Goal: Task Accomplishment & Management: Manage account settings

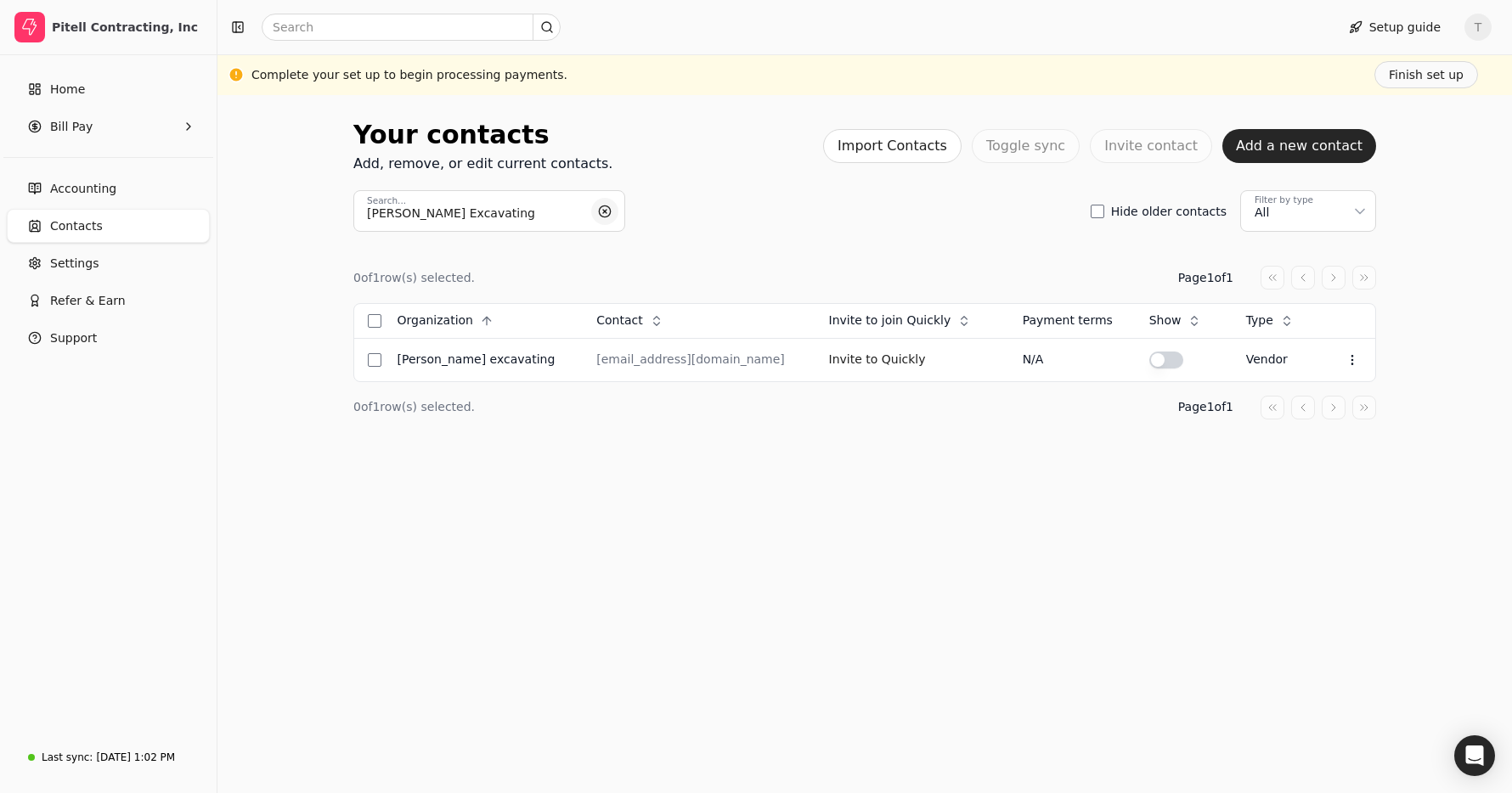
click at [609, 211] on button "button" at bounding box center [605, 212] width 27 height 27
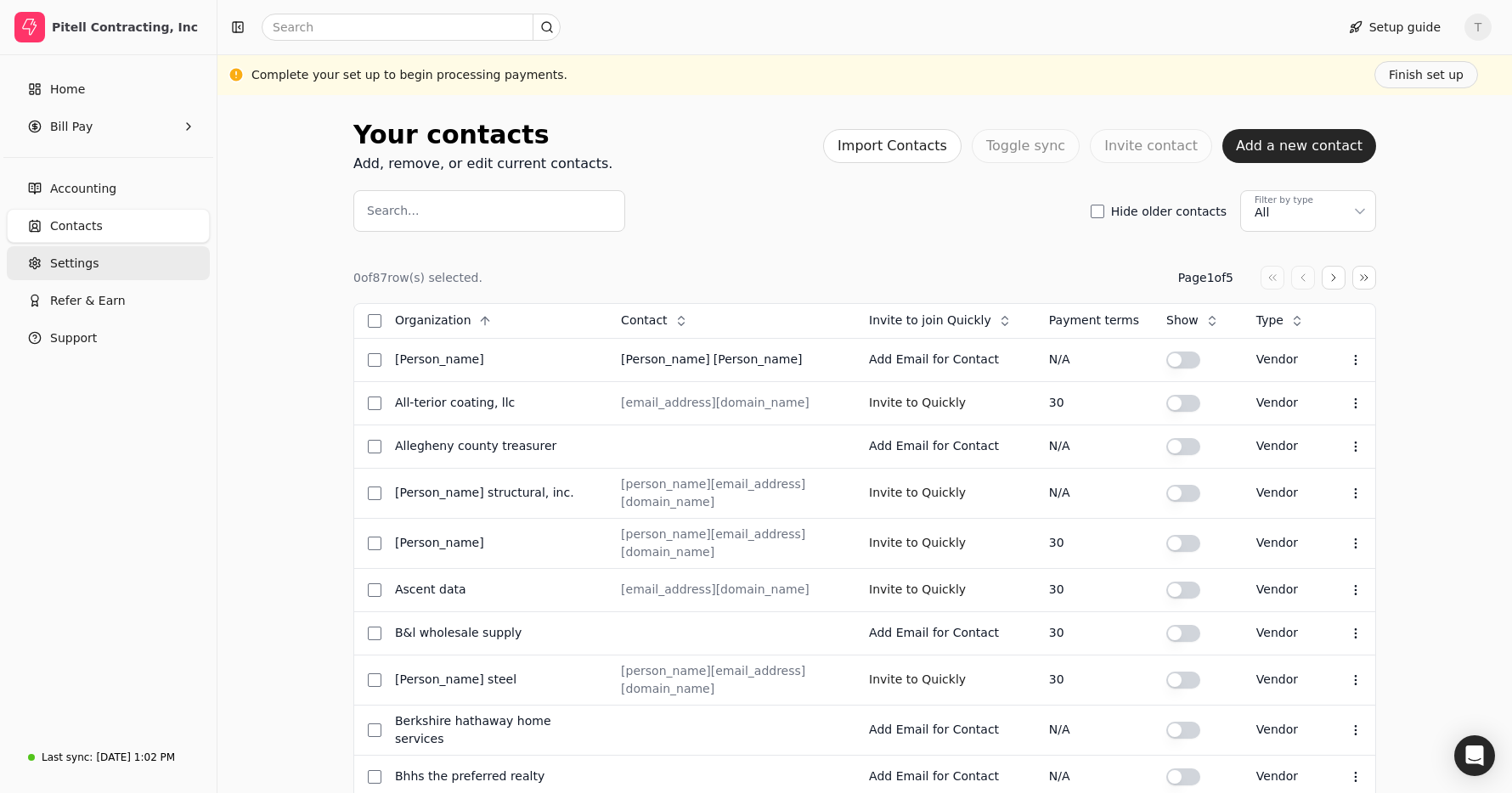
click at [106, 258] on link "Settings" at bounding box center [108, 263] width 203 height 34
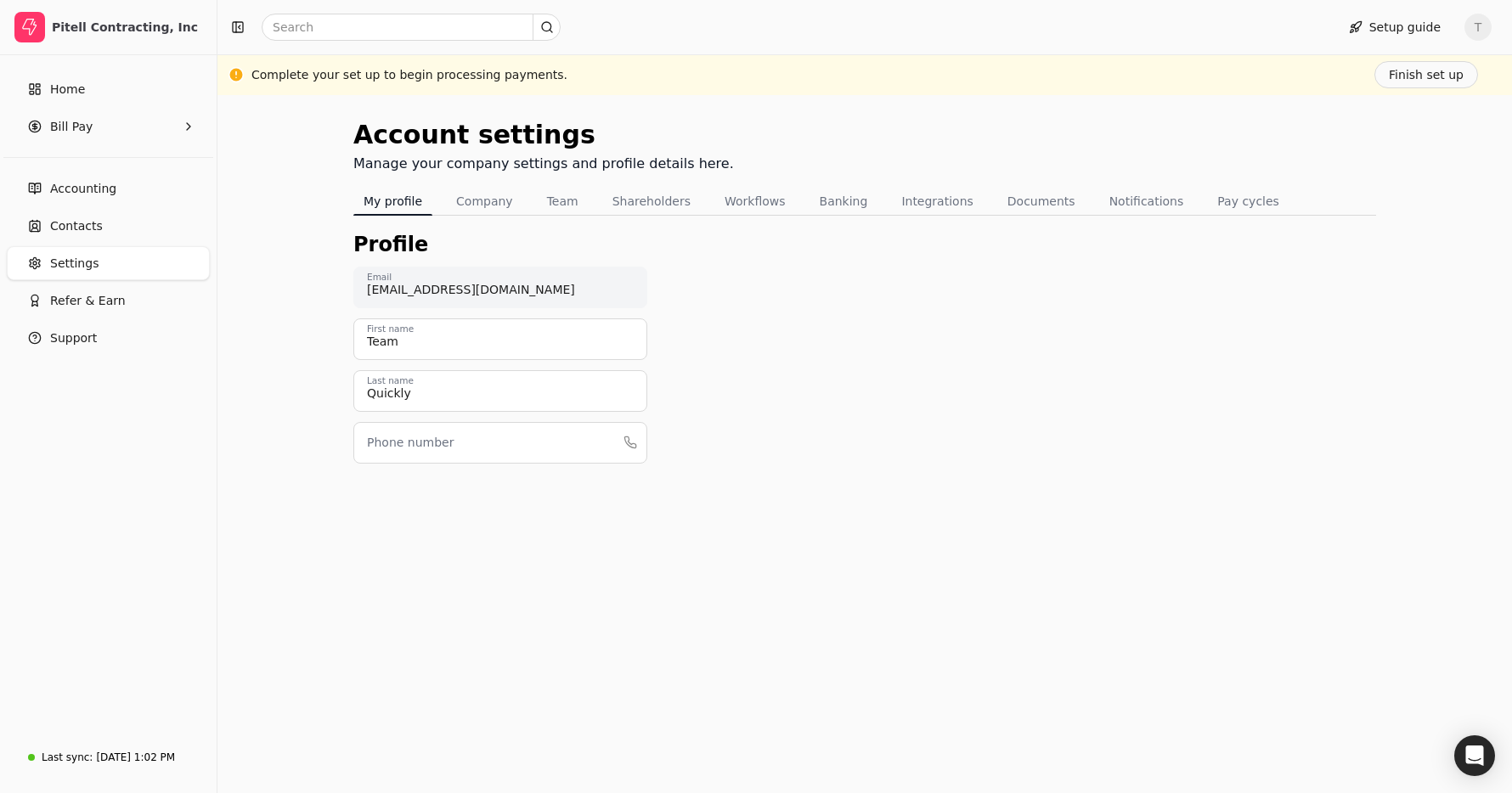
click at [1061, 201] on nav "My profile Company Team Shareholders Workflows Banking Integrations Documents N…" at bounding box center [864, 201] width 1023 height 28
click at [1035, 208] on button "Documents" at bounding box center [1041, 201] width 88 height 27
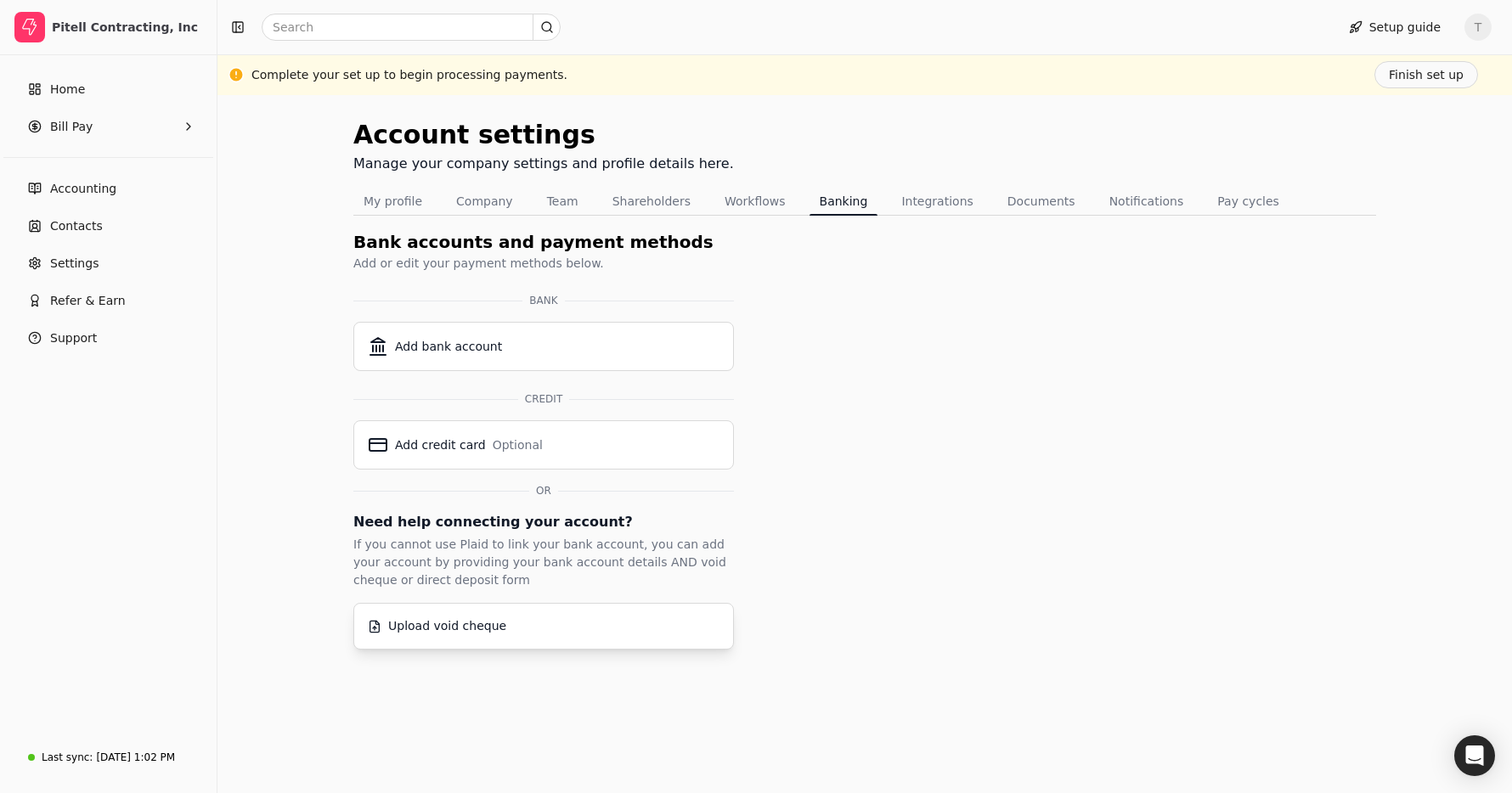
click at [590, 608] on button "Upload void cheque" at bounding box center [544, 626] width 381 height 47
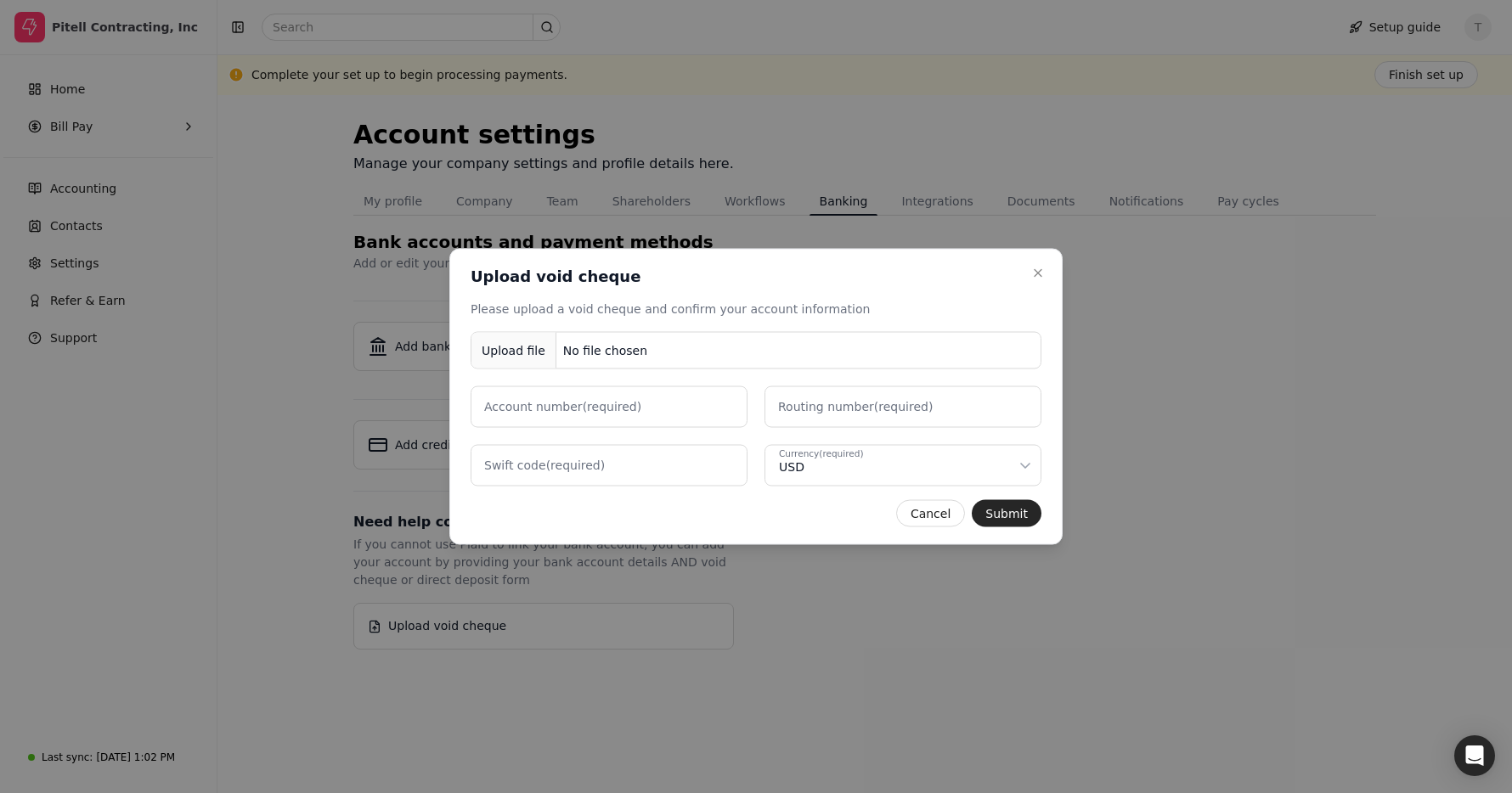
click at [598, 348] on div "No file chosen" at bounding box center [605, 350] width 98 height 31
click at [644, 407] on number "Account number (required)" at bounding box center [608, 407] width 277 height 42
click at [655, 416] on number "Account number (required)" at bounding box center [608, 407] width 277 height 42
click at [657, 407] on number "Account number (required)" at bounding box center [608, 407] width 277 height 42
click at [880, 399] on label "Routing number (required)" at bounding box center [855, 407] width 154 height 17
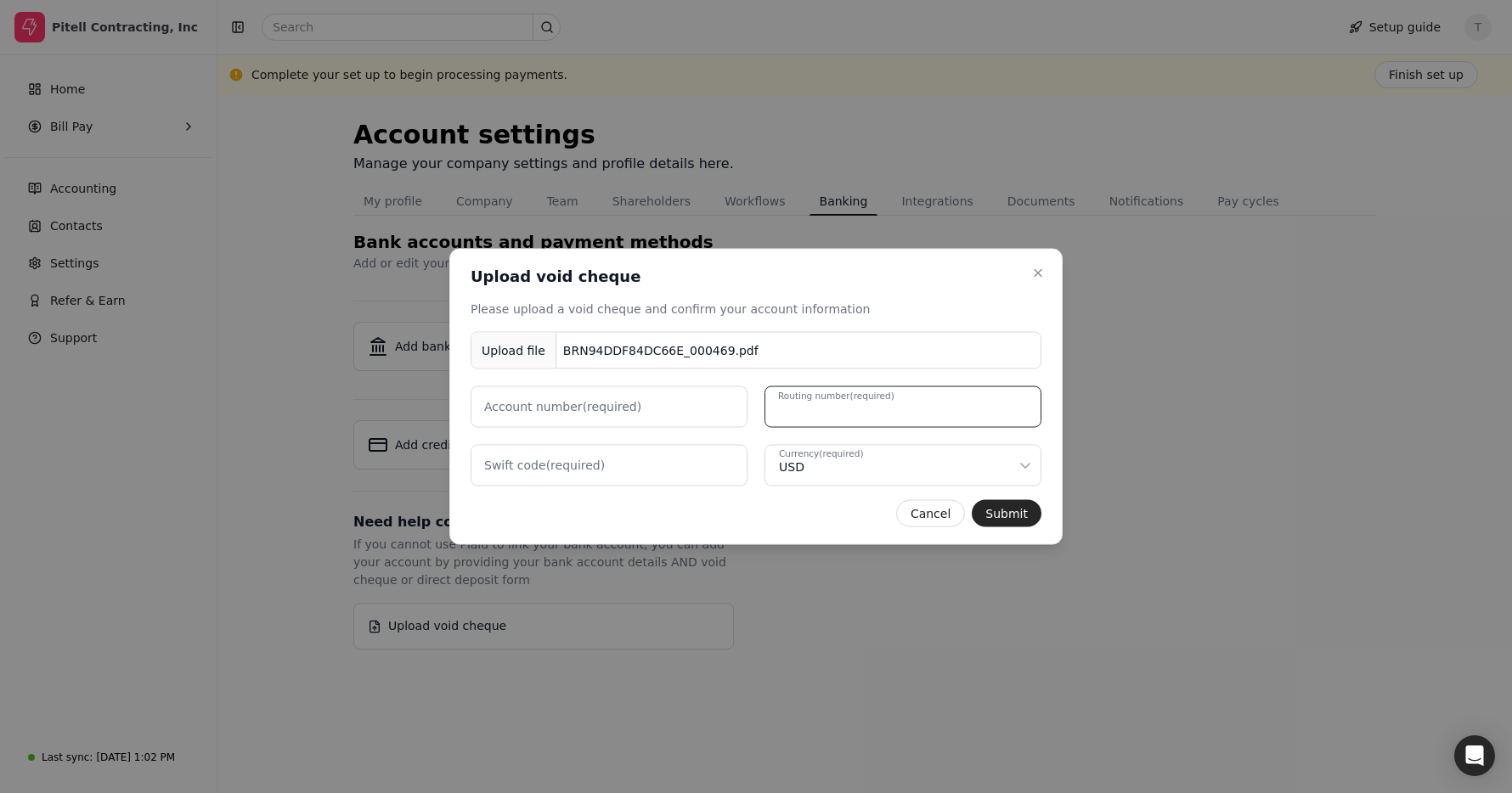
click at [880, 399] on number "Routing number (required)" at bounding box center [902, 407] width 277 height 42
click at [865, 409] on number "Routing number (required)" at bounding box center [902, 407] width 277 height 42
paste number "036076150"
drag, startPoint x: 795, startPoint y: 410, endPoint x: 690, endPoint y: 407, distance: 105.0
click at [690, 407] on div "Account number (required) [US_BANK_ROUTING_MICR] Routing number" at bounding box center [756, 407] width 571 height 42
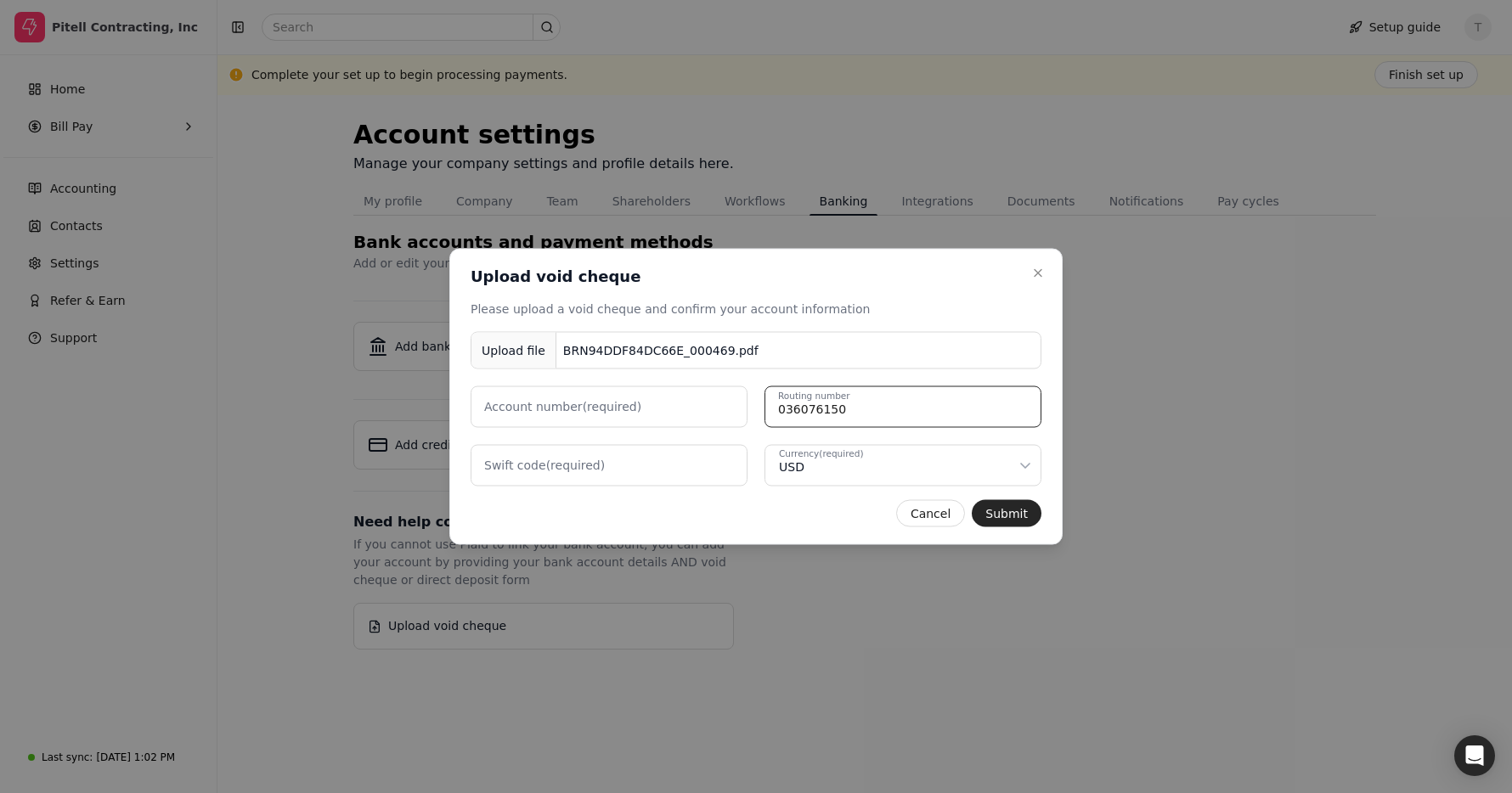
type number "036076150"
click at [632, 468] on code "Swift code (required)" at bounding box center [608, 465] width 277 height 42
type code "6314464106"
click at [673, 411] on number "Account number (required)" at bounding box center [608, 407] width 277 height 42
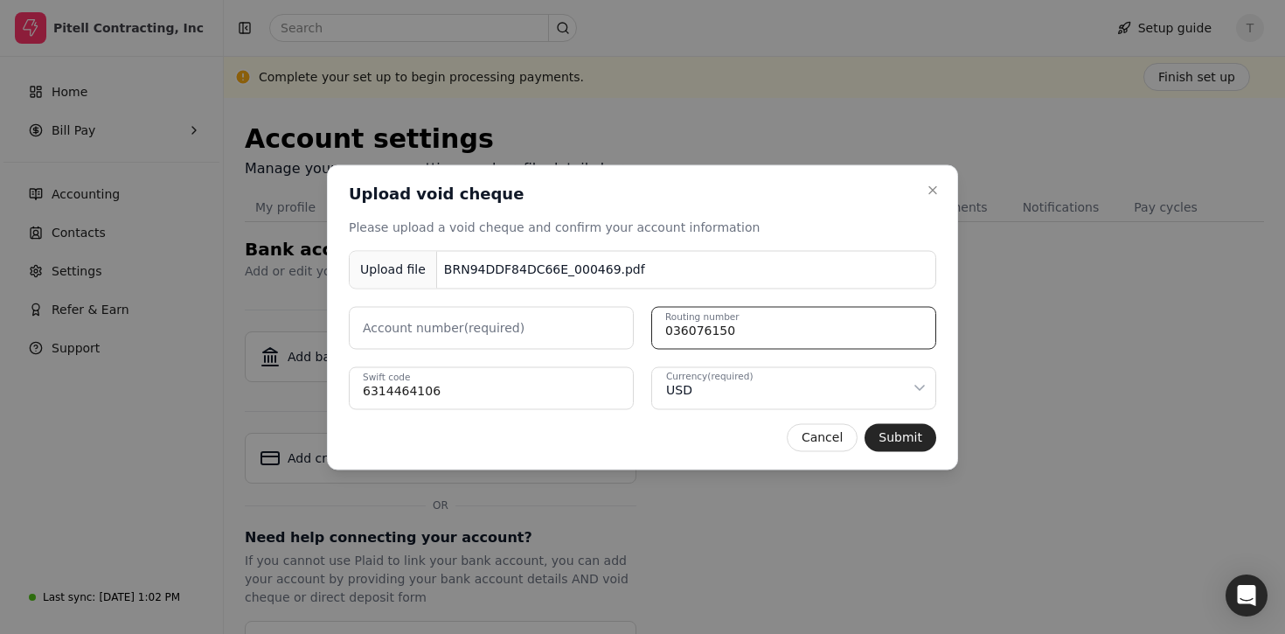
drag, startPoint x: 805, startPoint y: 324, endPoint x: 587, endPoint y: 324, distance: 217.7
click at [587, 324] on div "Account number (required) [US_BANK_ROUTING_MICR] Routing number" at bounding box center [643, 327] width 588 height 43
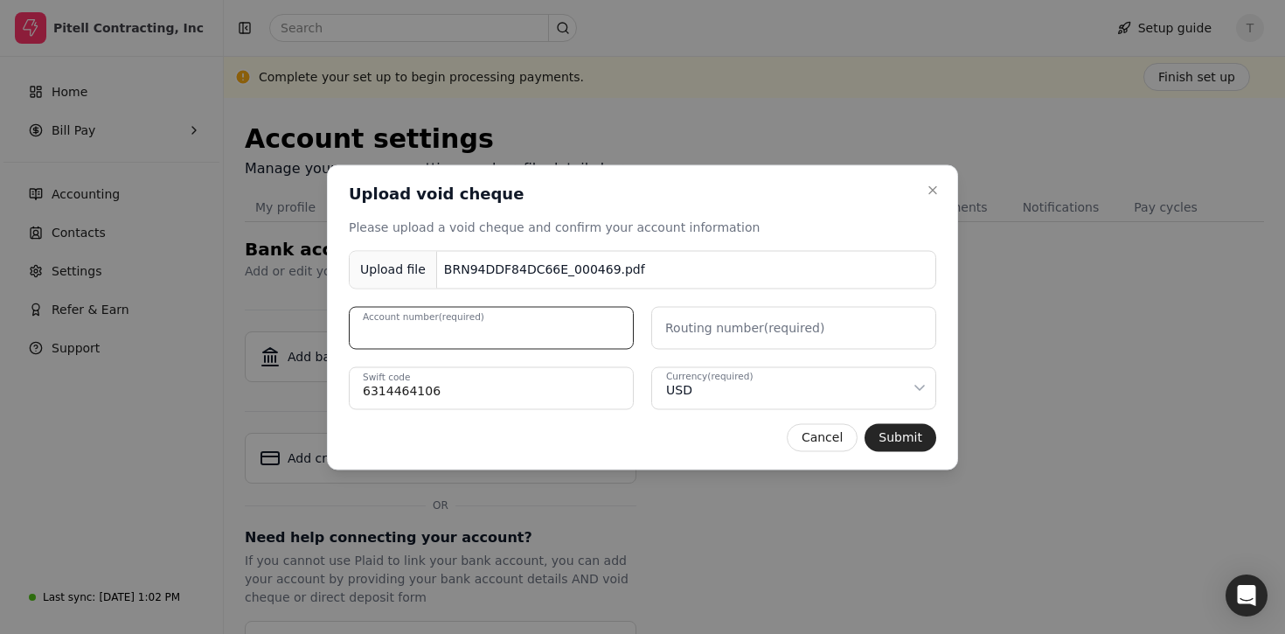
click at [547, 318] on number "Account number (required)" at bounding box center [491, 327] width 285 height 43
paste number "036076150"
type number "036076150"
click at [726, 335] on label "Routing number (required)" at bounding box center [744, 327] width 159 height 18
click at [726, 335] on number "Routing number (required)" at bounding box center [793, 327] width 285 height 43
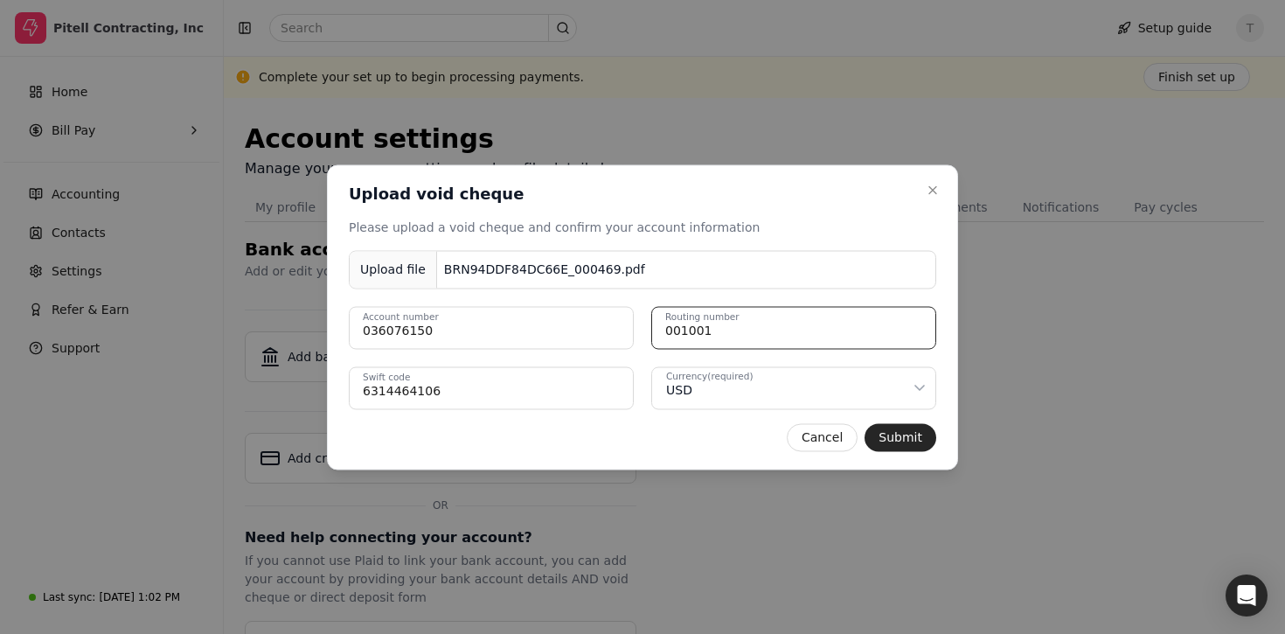
type number "001001"
click at [503, 384] on code "6314464106" at bounding box center [491, 387] width 285 height 43
type code "0000"
click at [707, 435] on div "Cancel Submit" at bounding box center [643, 437] width 588 height 28
drag, startPoint x: 810, startPoint y: 332, endPoint x: 554, endPoint y: 317, distance: 256.7
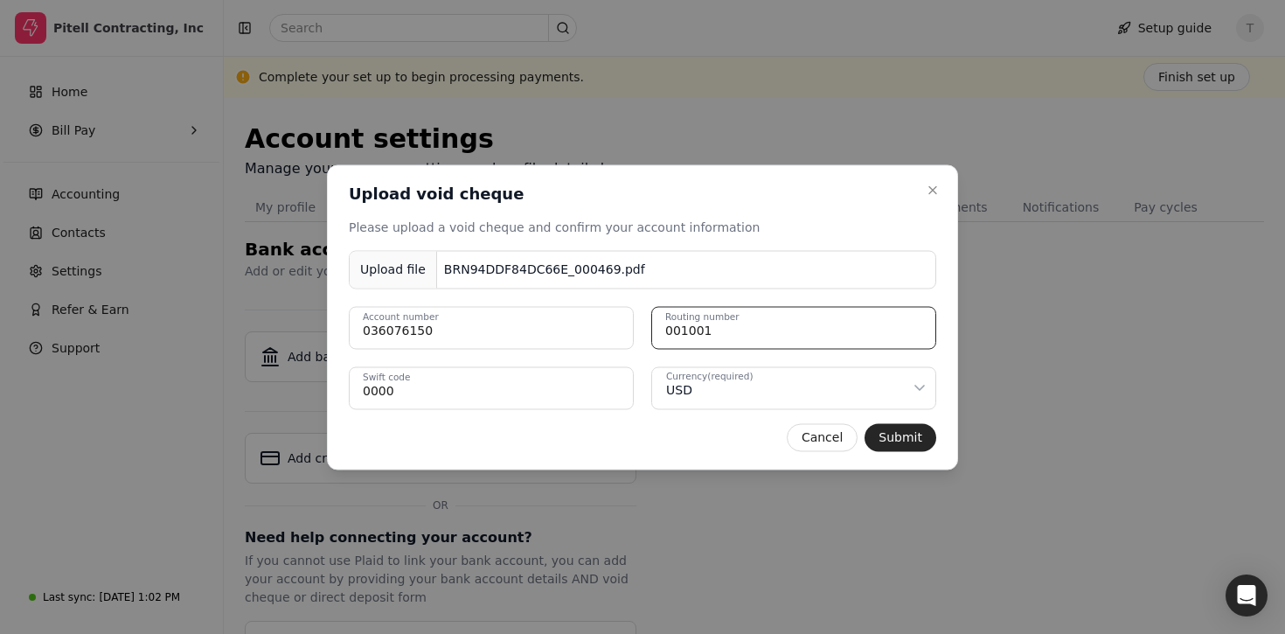
click at [554, 317] on div "036076150 Account number [FINANCIAL_ID] Routing number" at bounding box center [643, 327] width 588 height 43
paste number "036076150"
drag, startPoint x: 682, startPoint y: 330, endPoint x: 547, endPoint y: 333, distance: 134.7
click at [547, 333] on div "036076150 Account number [US_BANK_ROUTING_MICR] Routing number" at bounding box center [643, 327] width 588 height 43
type number "036076150"
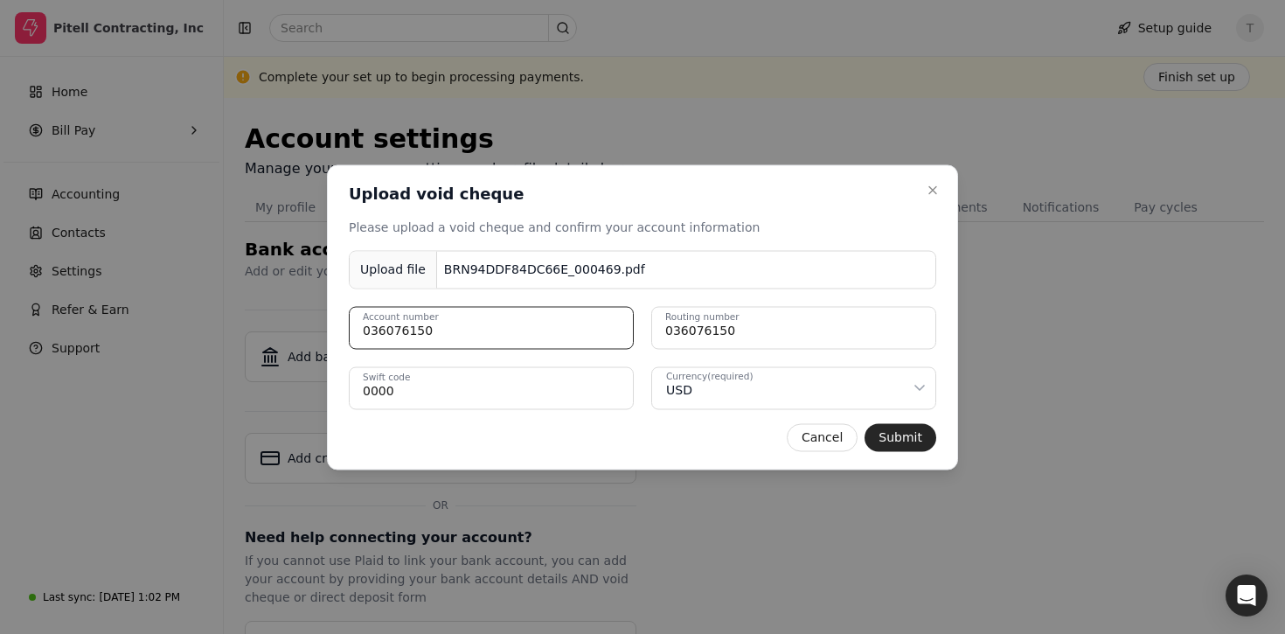
drag, startPoint x: 580, startPoint y: 333, endPoint x: 226, endPoint y: 278, distance: 358.4
click at [226, 278] on body "Pitell Contracting, Inc Home Bill Pay Accounting Contacts Settings Refer & Earn…" at bounding box center [642, 345] width 1285 height 690
click at [445, 399] on code "0000" at bounding box center [491, 387] width 285 height 43
type code "0"
click at [712, 435] on div "Cancel Submit" at bounding box center [643, 437] width 588 height 28
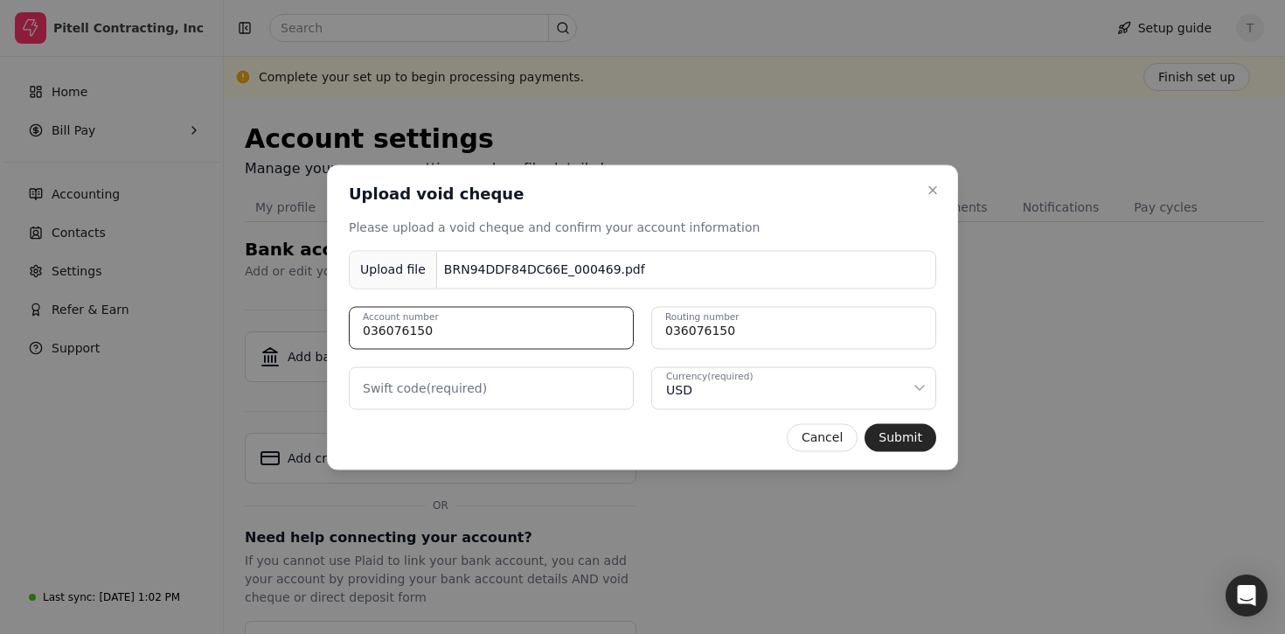
drag, startPoint x: 480, startPoint y: 338, endPoint x: 270, endPoint y: 283, distance: 217.0
click at [270, 284] on body "Pitell Contracting, Inc Home Bill Pay Accounting Contacts Settings Refer & Earn…" at bounding box center [642, 345] width 1285 height 690
paste number "‭[PHONE_NUMBER]‬"
click at [400, 328] on number "‭[PHONE_NUMBER]‬" at bounding box center [491, 327] width 285 height 43
click at [367, 329] on number "‭(631446-4106‬" at bounding box center [491, 327] width 285 height 43
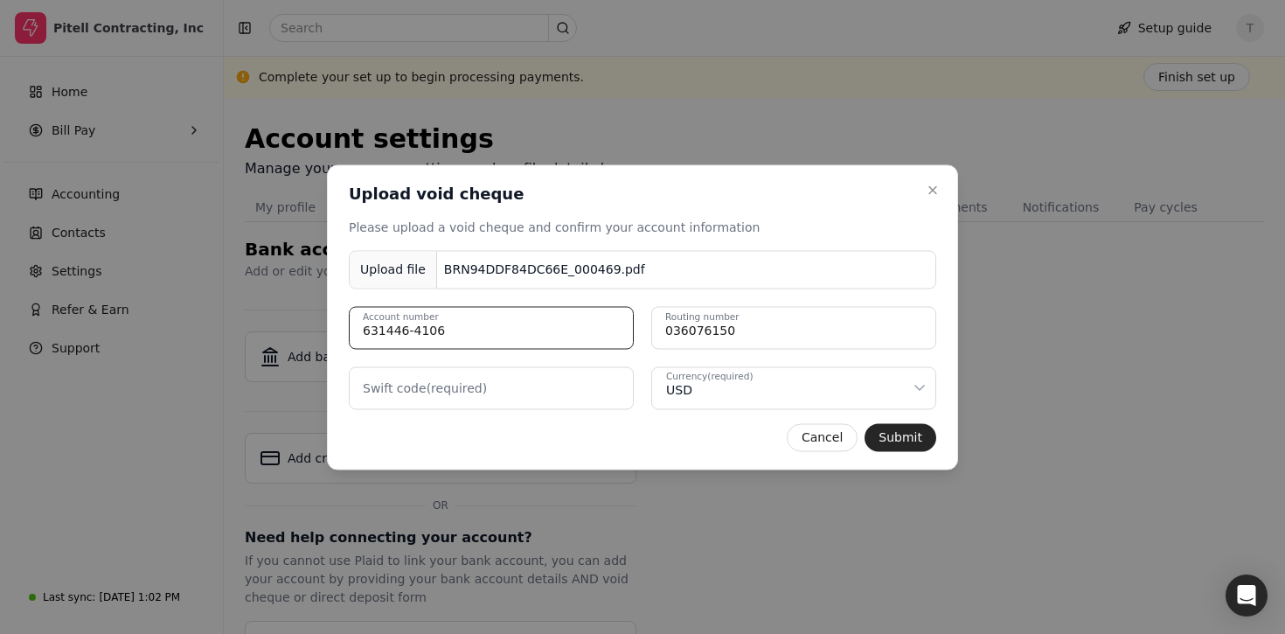
click at [414, 328] on number "‭631446-4106‬" at bounding box center [491, 327] width 285 height 43
type number "‭6314464106‬"
click at [464, 380] on label "Swift code (required)" at bounding box center [425, 388] width 124 height 18
click at [464, 380] on code "Swift code (required)" at bounding box center [491, 387] width 285 height 43
paste code "[SWIFT_CODE]"
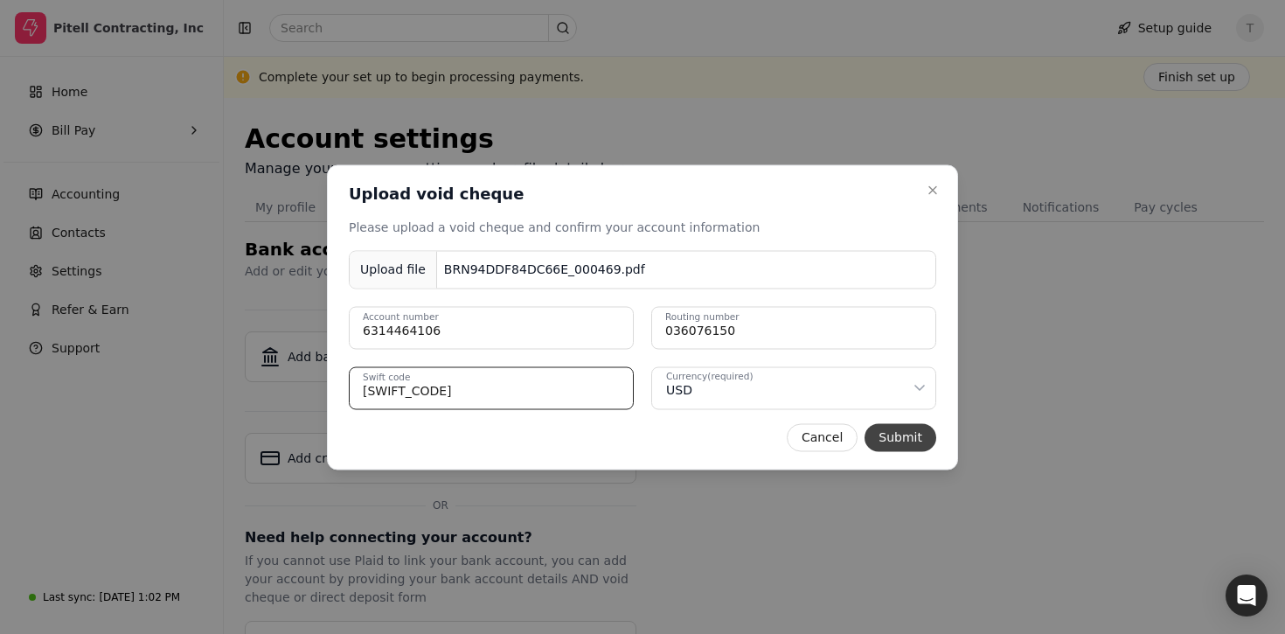
type code "[SWIFT_CODE]"
click at [901, 436] on button "Submit" at bounding box center [901, 437] width 72 height 28
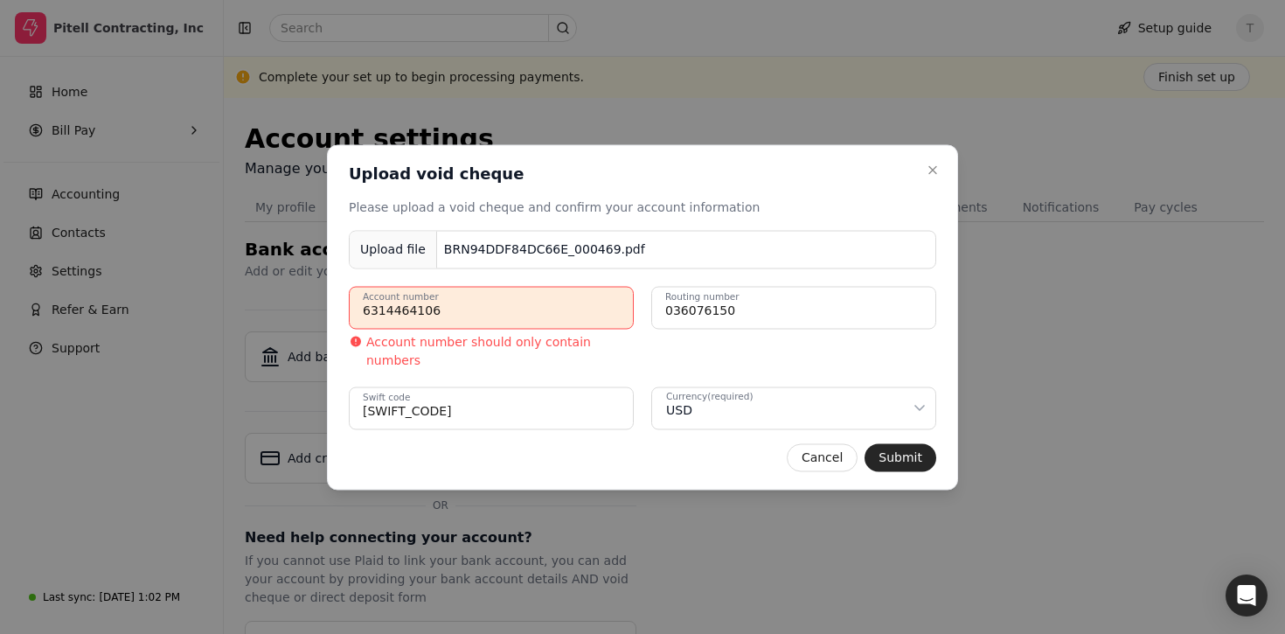
click at [566, 306] on number "‭6314464106‬" at bounding box center [491, 307] width 285 height 43
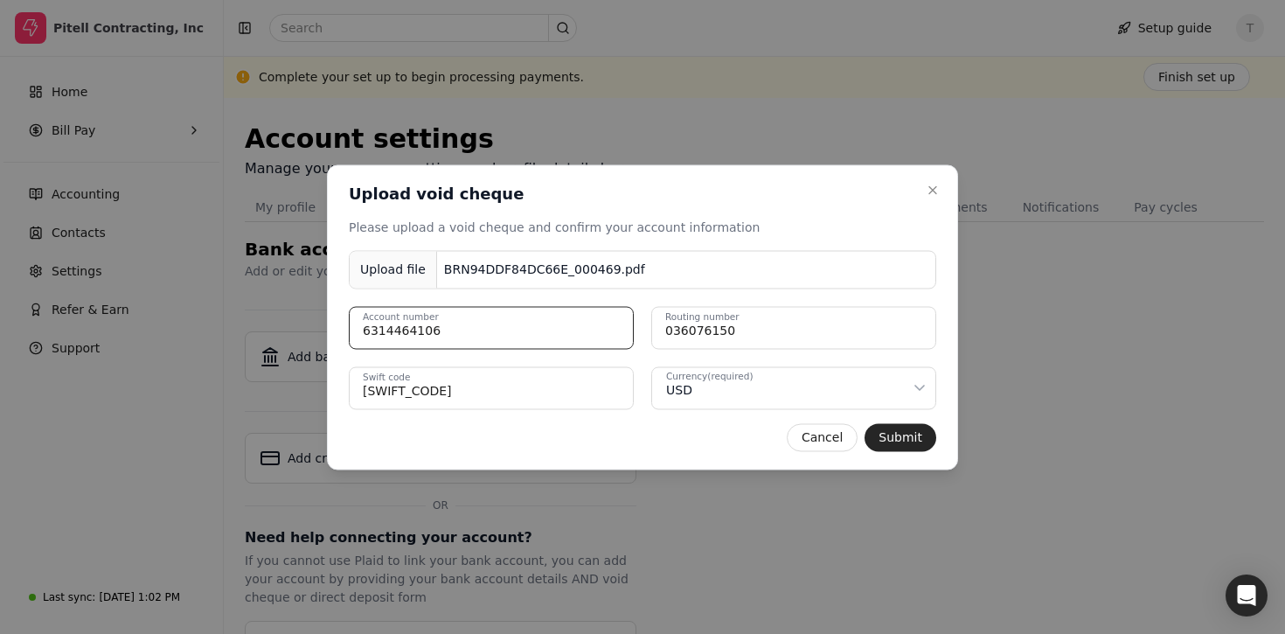
click at [532, 344] on number "‭6314464106‬" at bounding box center [491, 327] width 285 height 43
click at [924, 442] on button "Submit" at bounding box center [901, 437] width 72 height 28
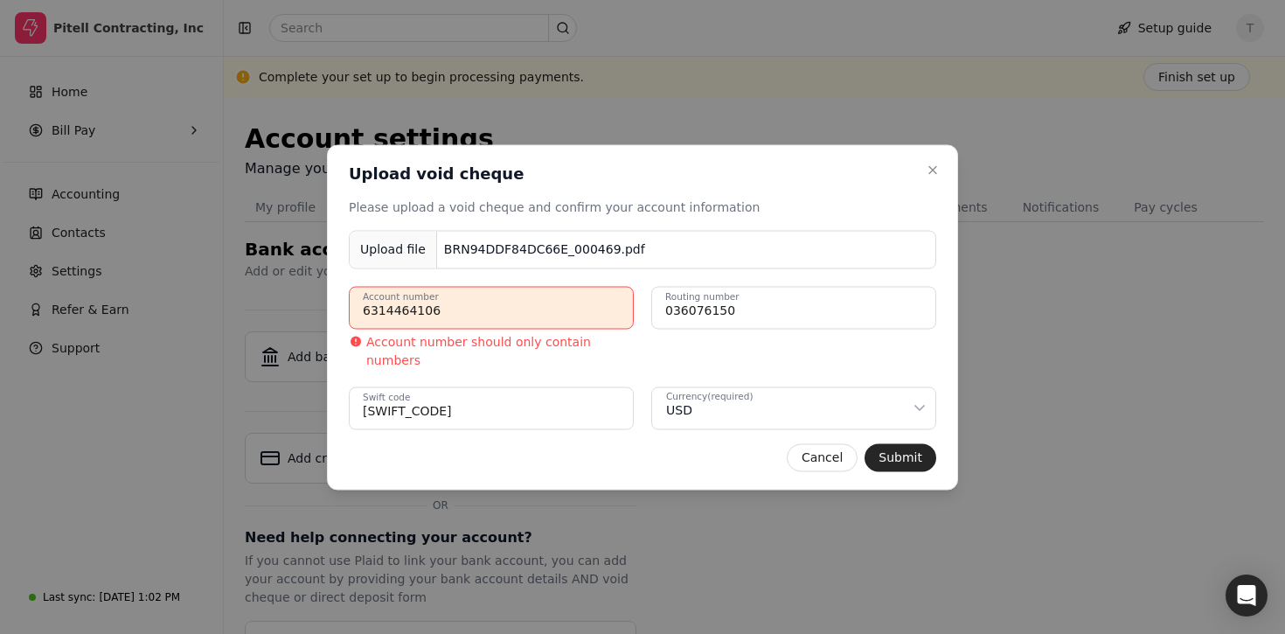
drag, startPoint x: 482, startPoint y: 326, endPoint x: 280, endPoint y: 314, distance: 202.4
click at [280, 314] on body "Pitell Contracting, Inc Home Bill Pay Accounting Contacts Settings Refer & Earn…" at bounding box center [642, 345] width 1285 height 690
click at [428, 318] on number "‭6314464106‬" at bounding box center [491, 307] width 285 height 43
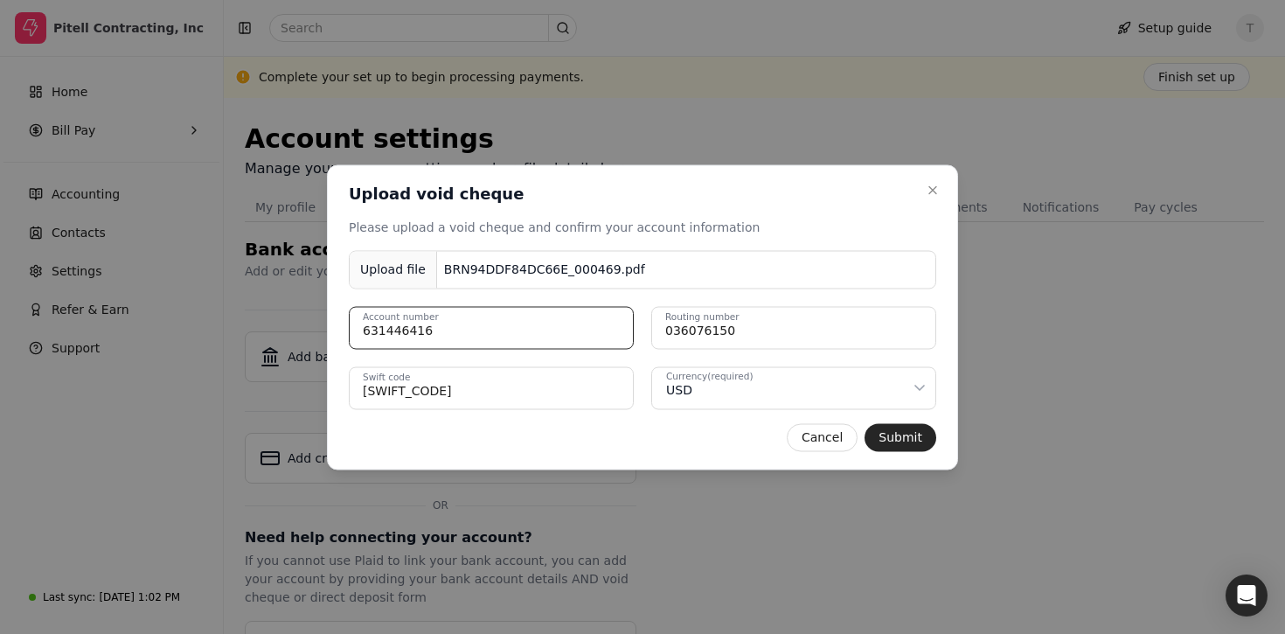
type number "‭6314464106‬"
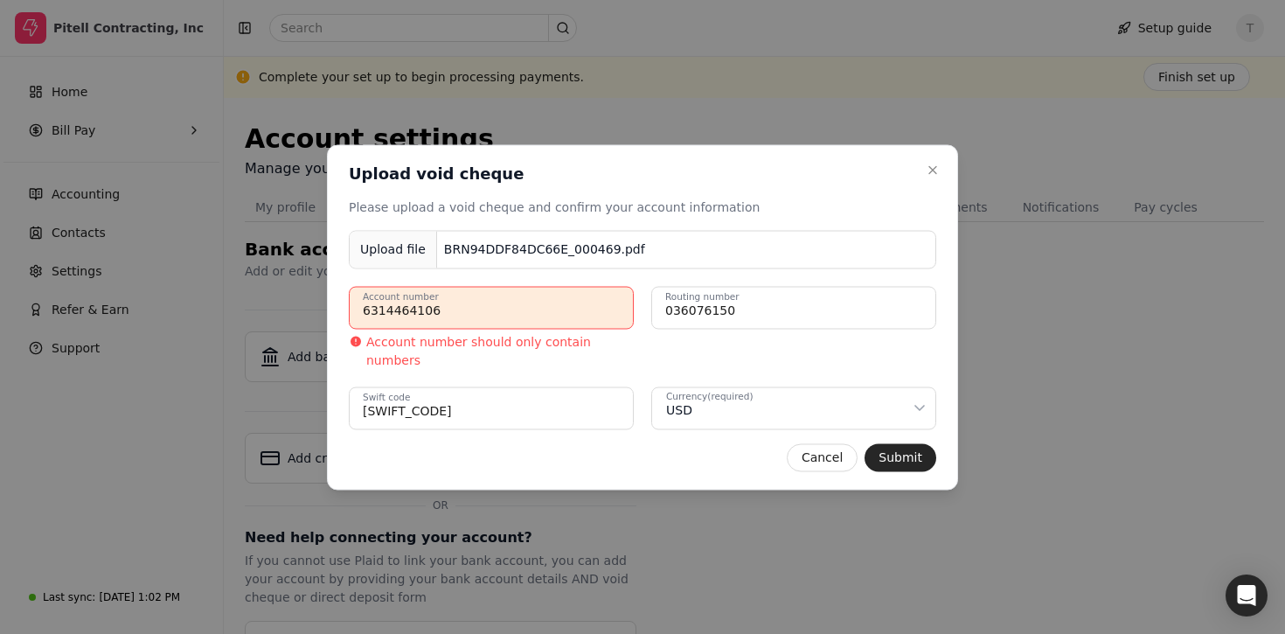
drag, startPoint x: 516, startPoint y: 313, endPoint x: 301, endPoint y: 310, distance: 215.1
click at [301, 310] on body "Pitell Contracting, Inc Home Bill Pay Accounting Contacts Settings Refer & Earn…" at bounding box center [642, 345] width 1285 height 690
click at [301, 310] on div at bounding box center [642, 317] width 1285 height 634
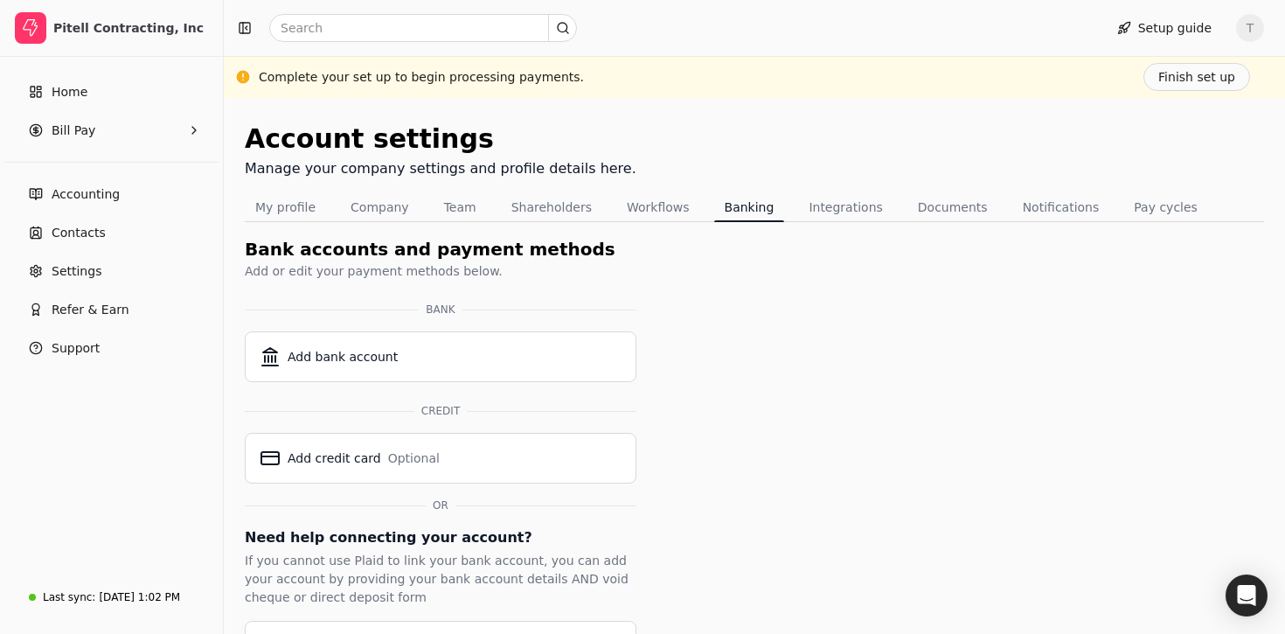
scroll to position [56, 0]
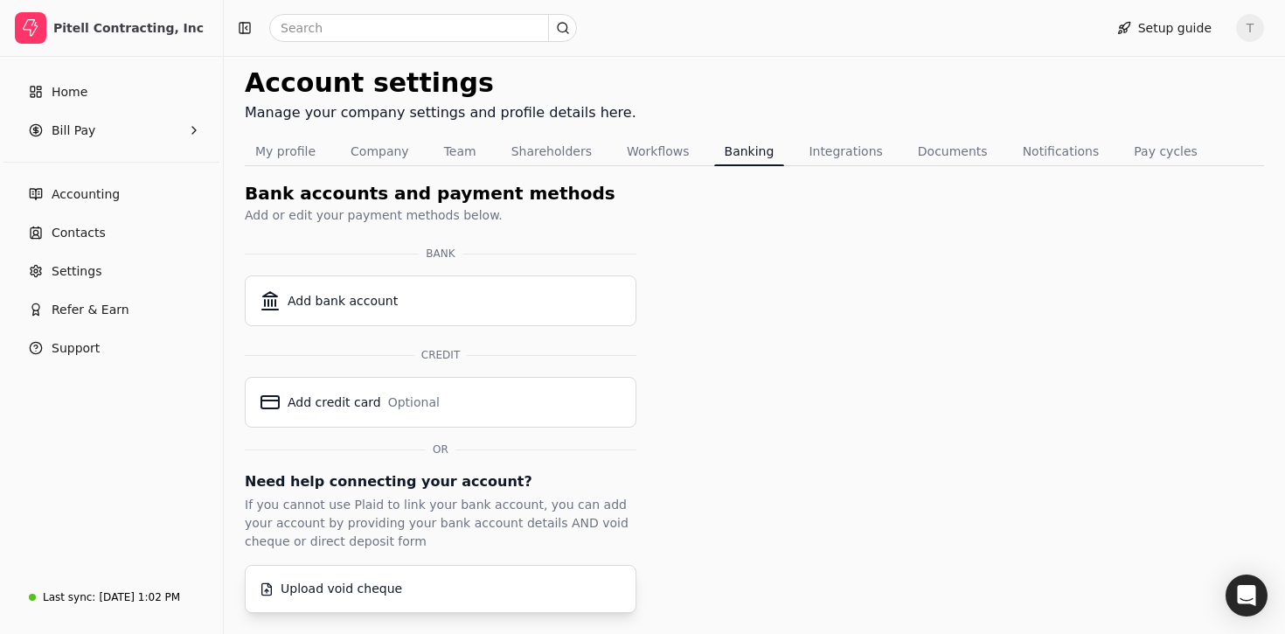
click at [529, 590] on div "Upload void cheque" at bounding box center [441, 589] width 362 height 18
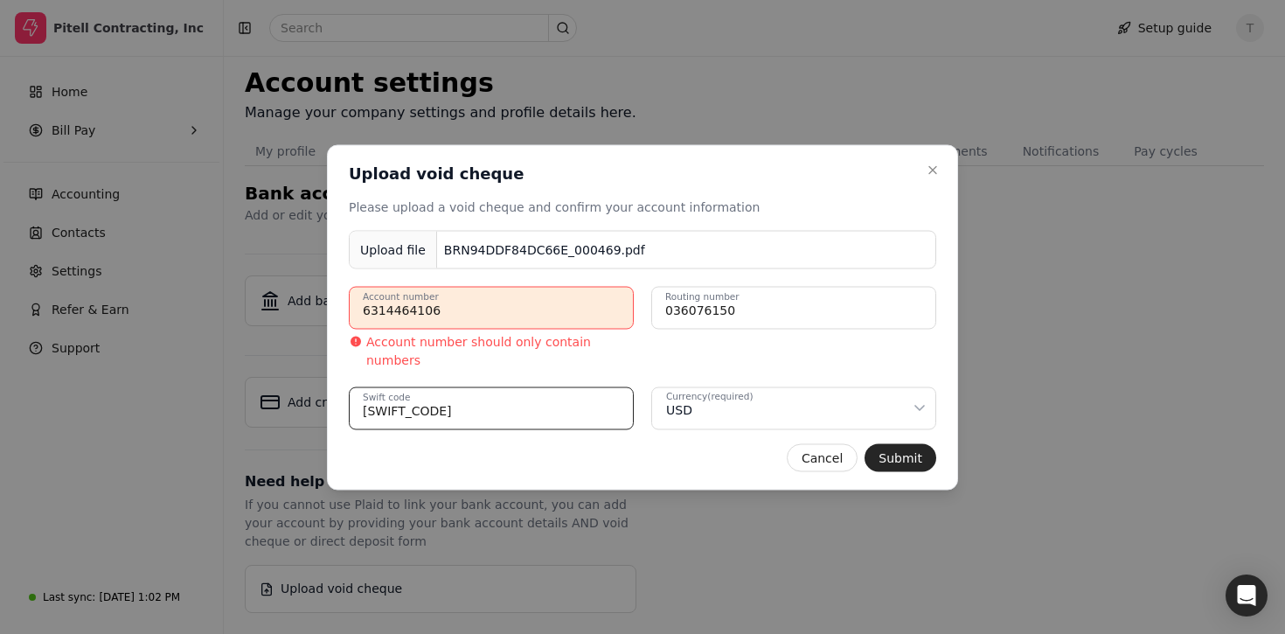
drag, startPoint x: 532, startPoint y: 396, endPoint x: 206, endPoint y: 369, distance: 327.3
click at [206, 370] on body "Pitell Contracting, Inc Home Bill Pay Accounting Contacts Settings Refer & Earn…" at bounding box center [642, 289] width 1285 height 690
click at [518, 317] on number "‭6314464106‬" at bounding box center [491, 307] width 285 height 43
drag, startPoint x: 533, startPoint y: 315, endPoint x: 199, endPoint y: 317, distance: 334.1
click at [199, 317] on body "Pitell Contracting, Inc Home Bill Pay Accounting Contacts Settings Refer & Earn…" at bounding box center [642, 289] width 1285 height 690
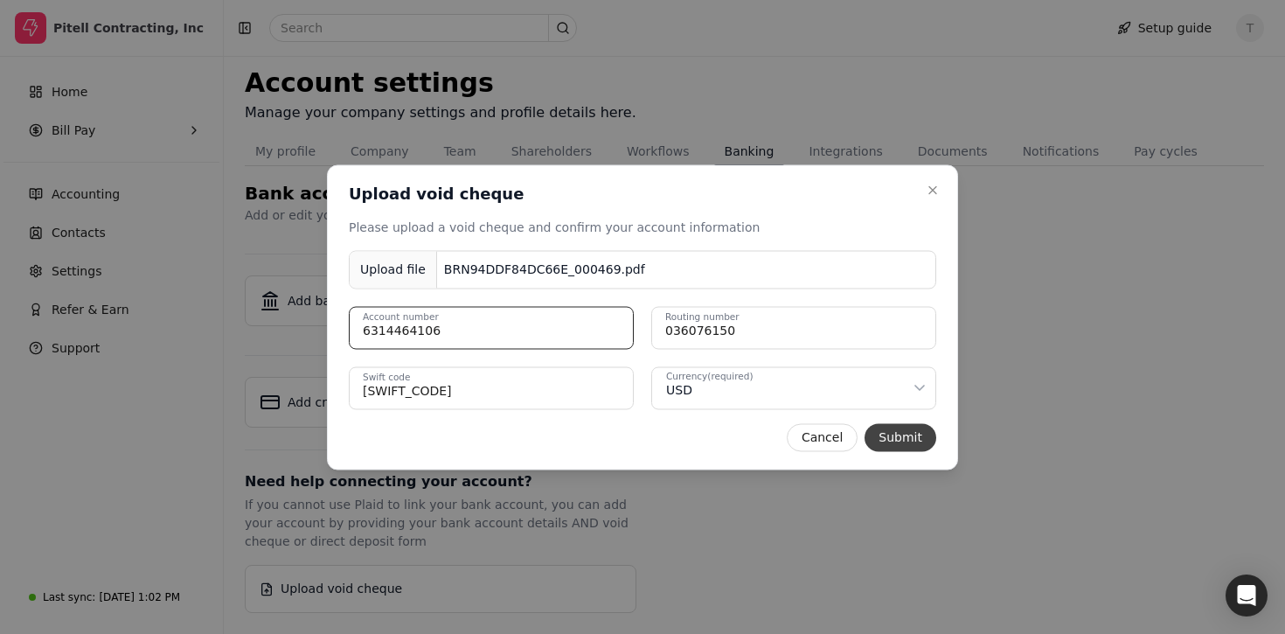
type number "6314464106"
click at [916, 429] on button "Submit" at bounding box center [901, 437] width 72 height 28
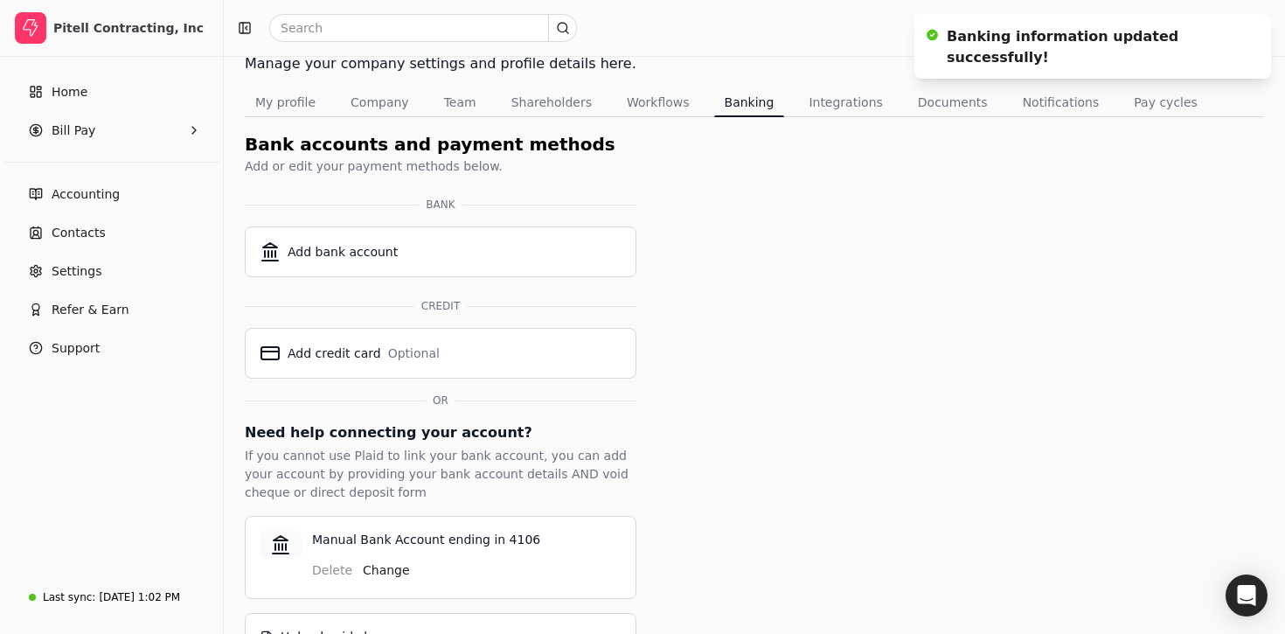
scroll to position [98, 0]
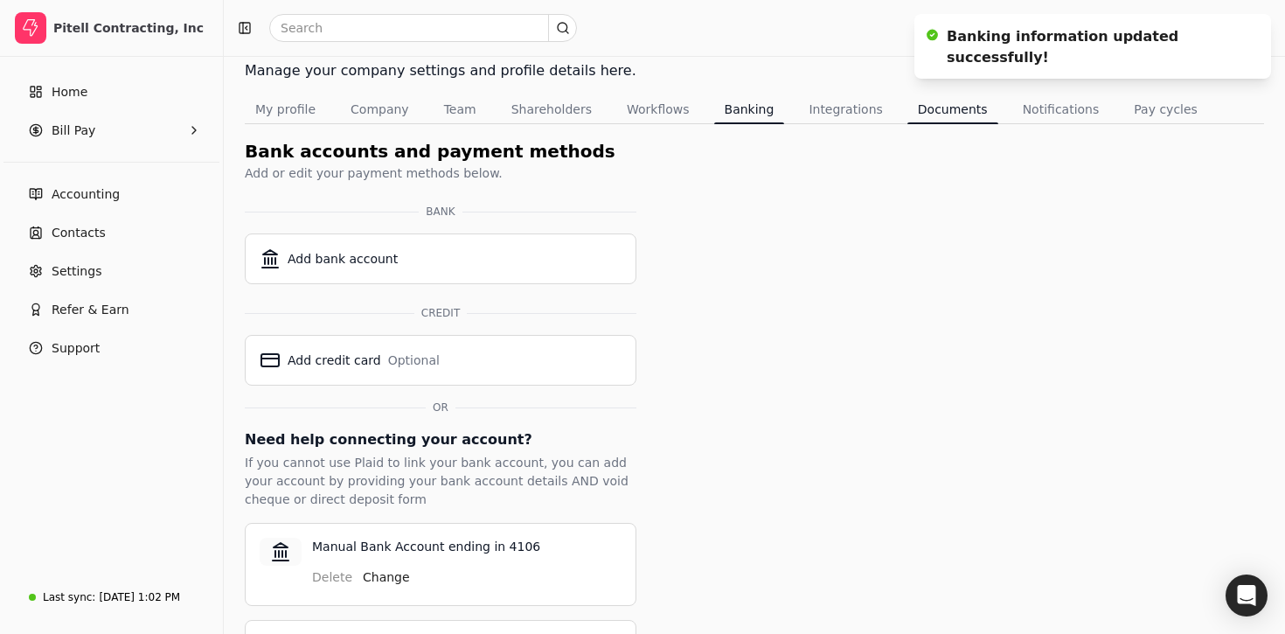
click at [947, 99] on button "Documents" at bounding box center [953, 109] width 91 height 28
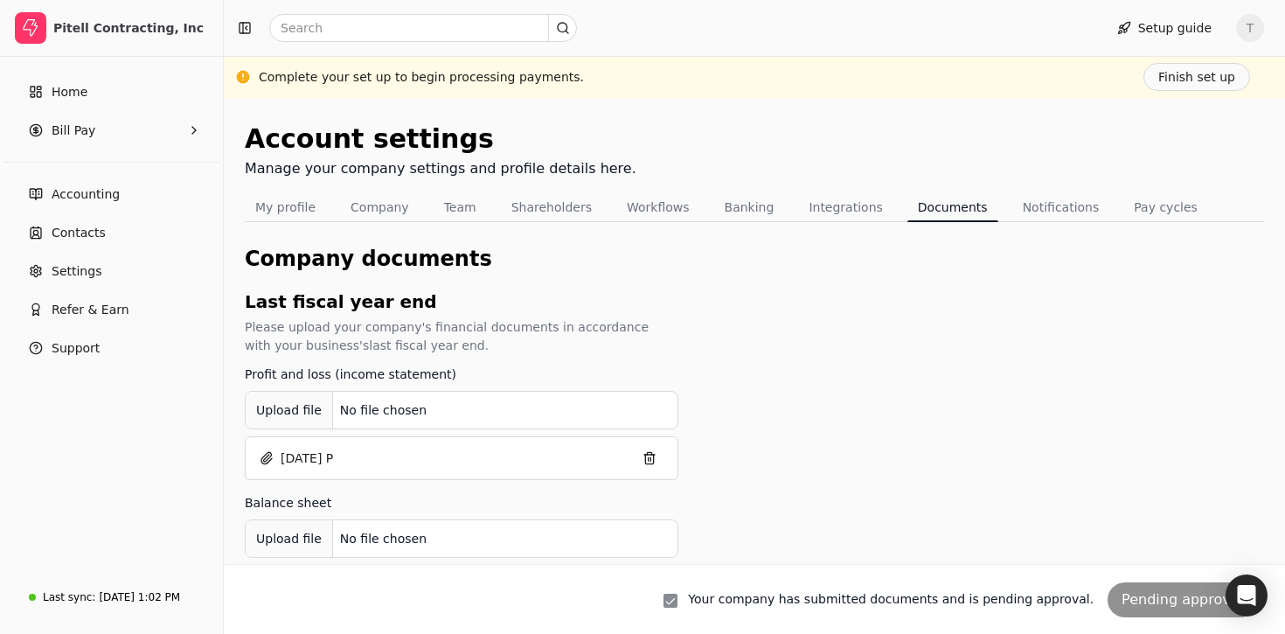
click at [924, 207] on button "Documents" at bounding box center [953, 207] width 91 height 28
click at [847, 213] on button "Integrations" at bounding box center [845, 207] width 94 height 28
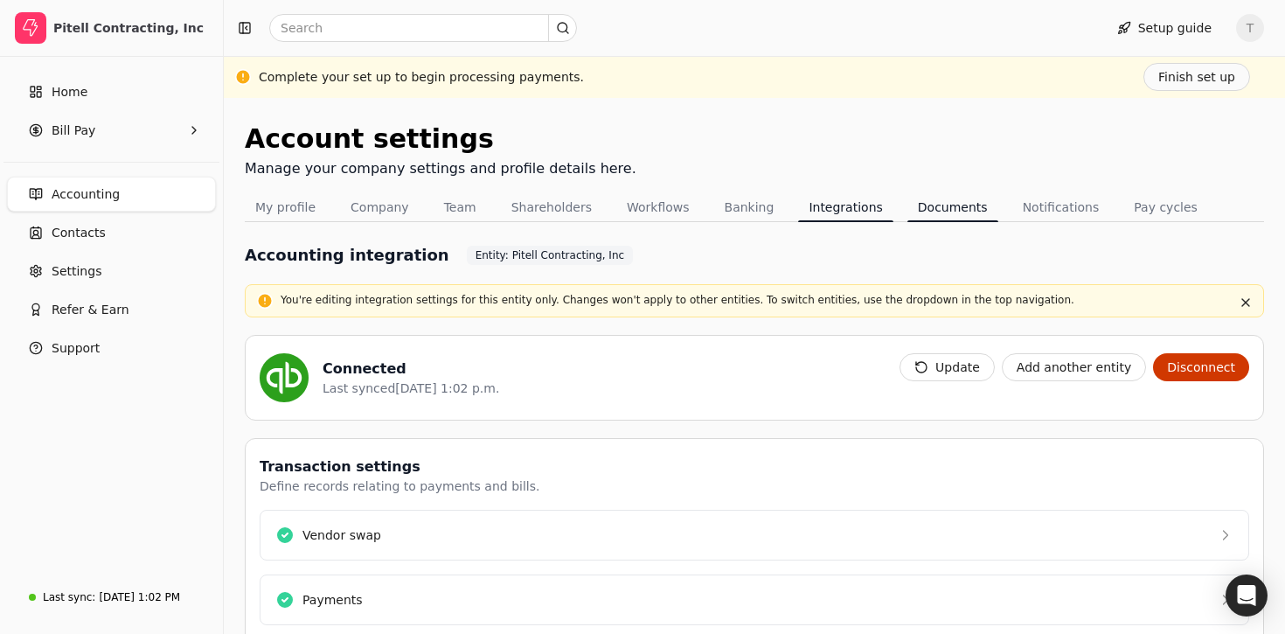
click at [937, 212] on button "Documents" at bounding box center [953, 207] width 91 height 28
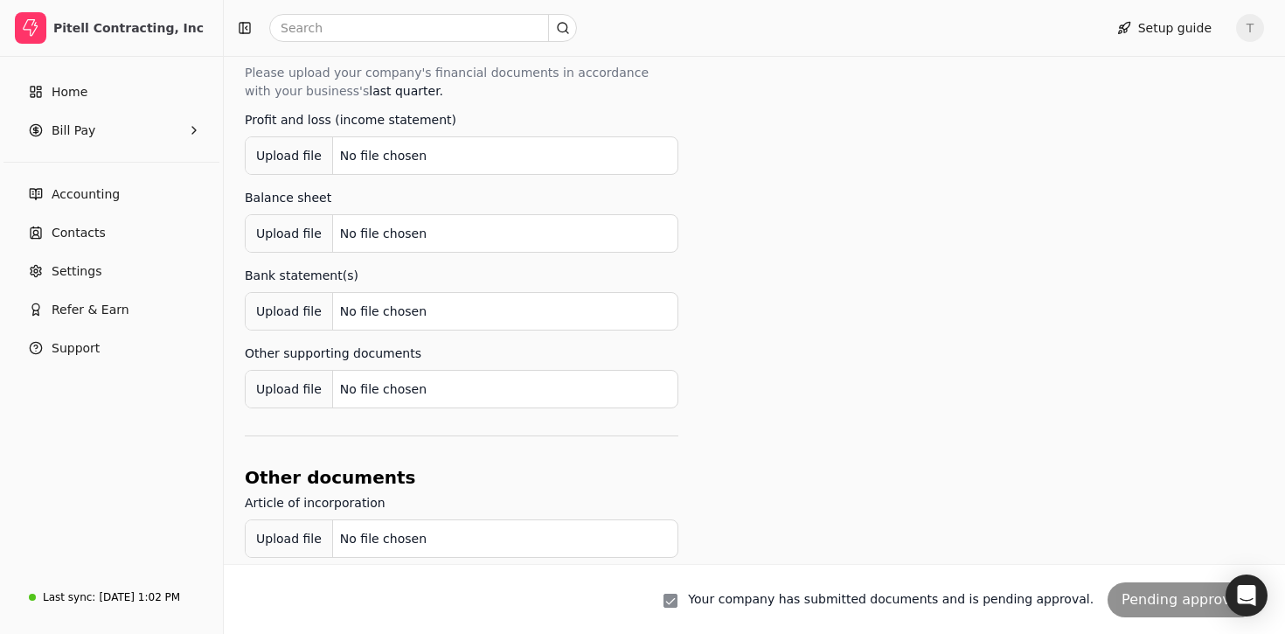
scroll to position [1231, 0]
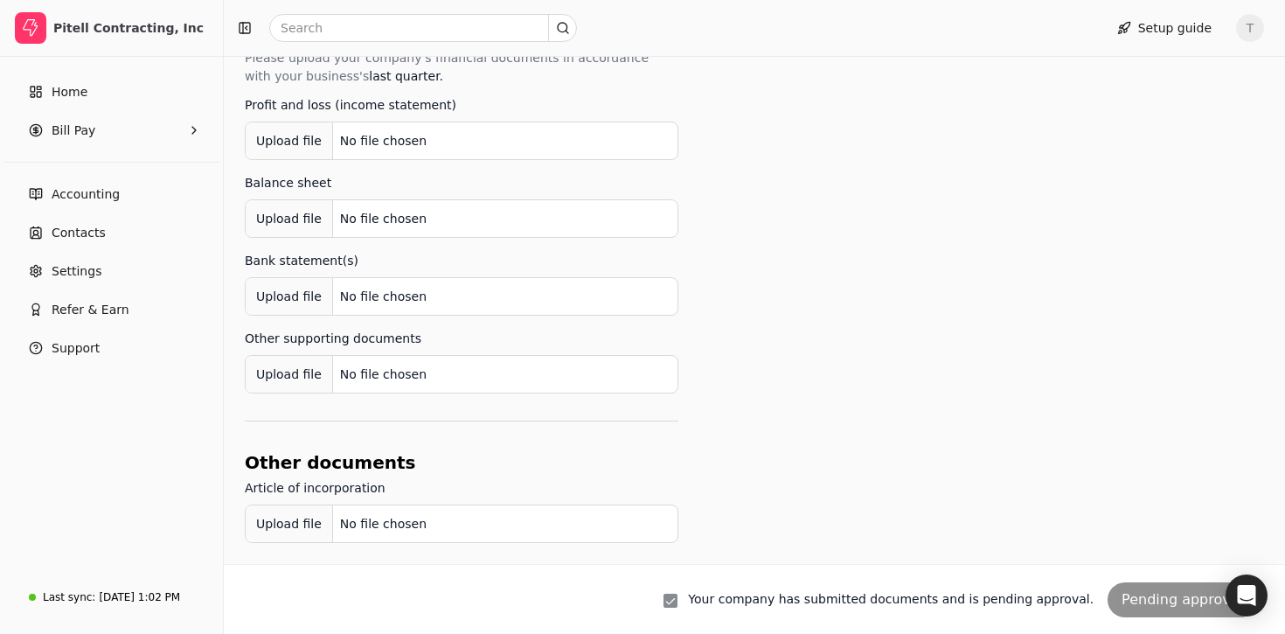
click at [401, 519] on div "No file chosen" at bounding box center [383, 524] width 101 height 32
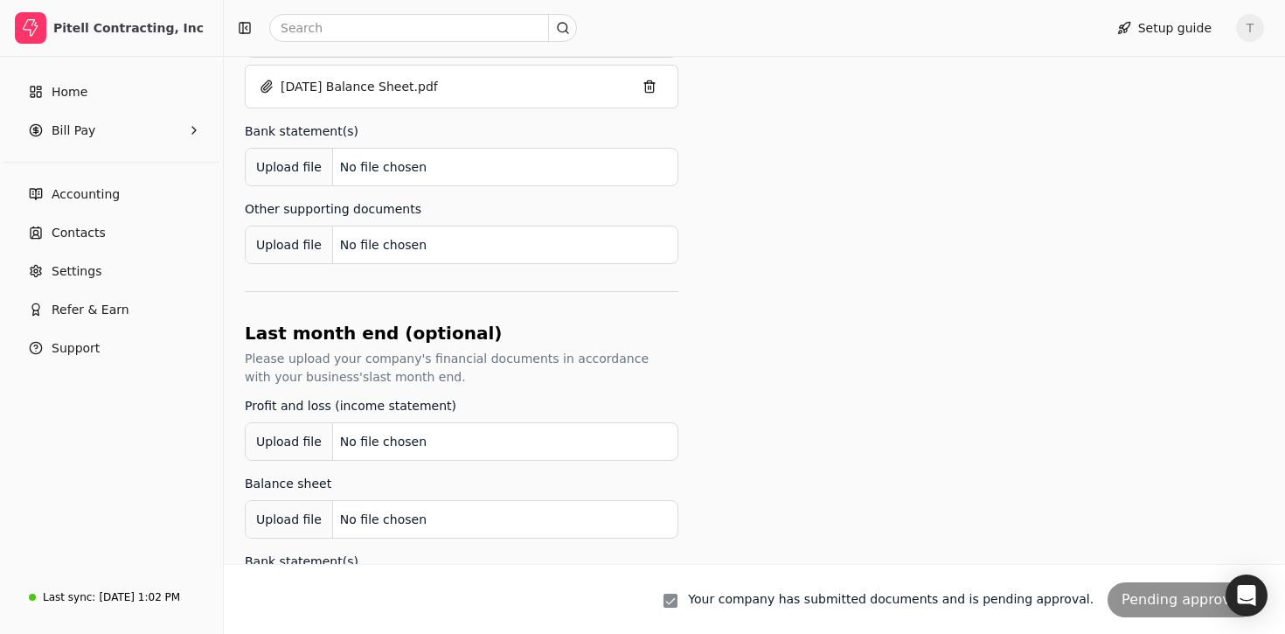
scroll to position [0, 0]
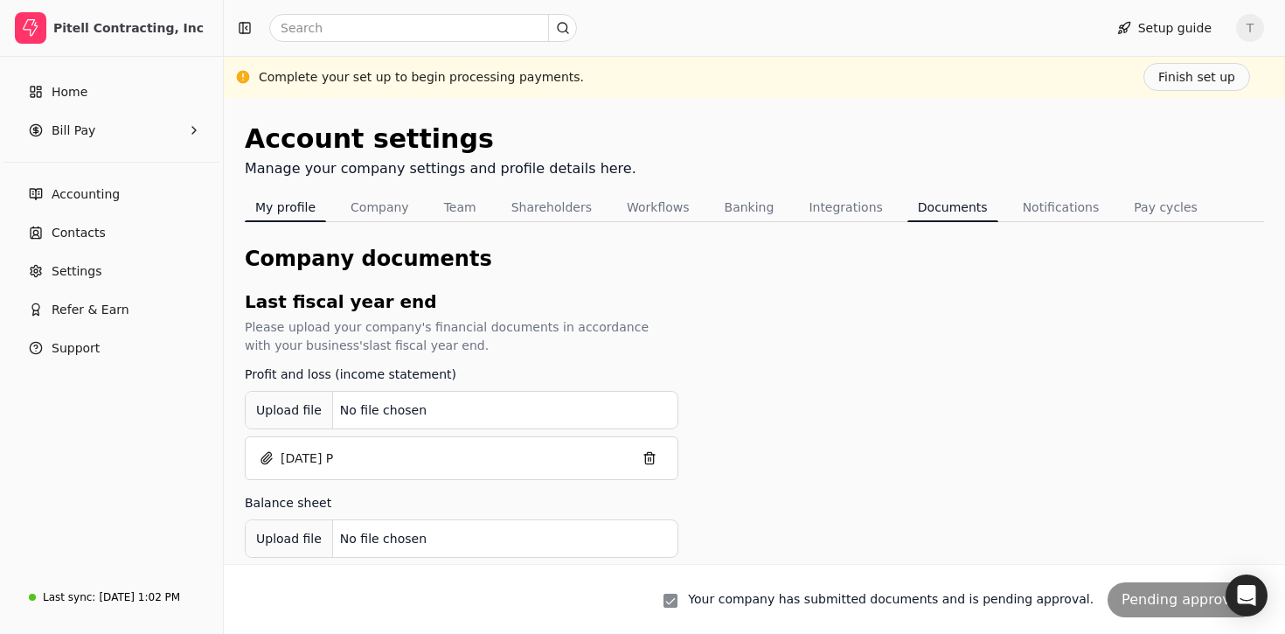
click at [287, 199] on button "My profile" at bounding box center [285, 207] width 81 height 28
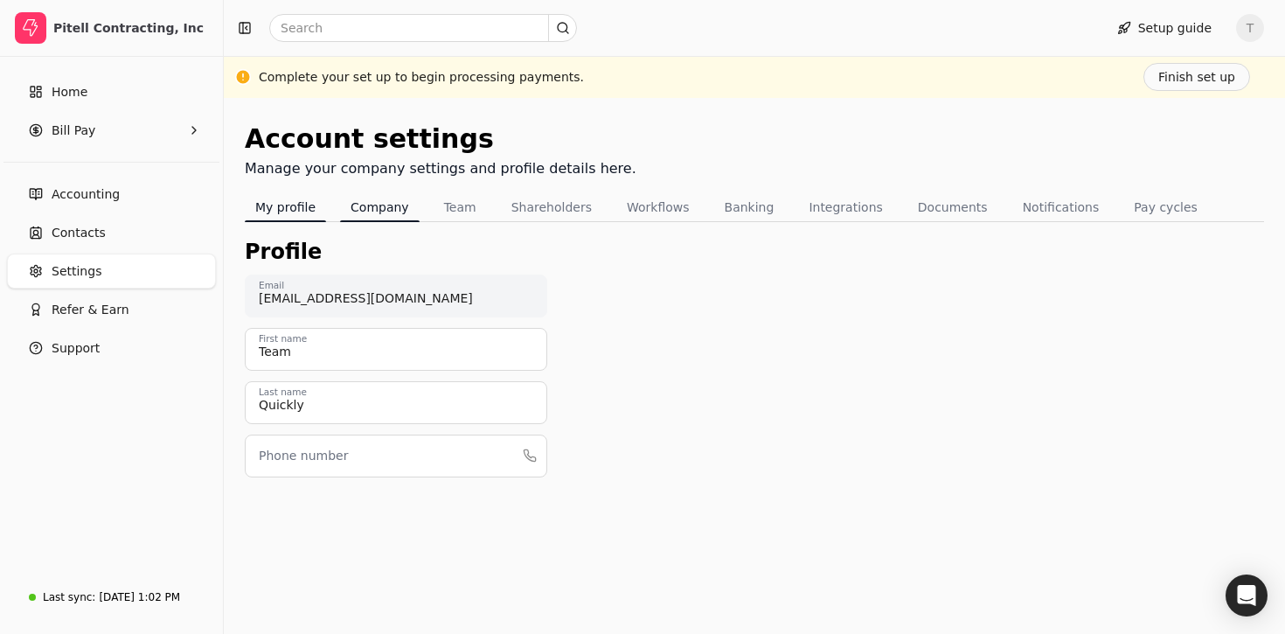
click at [389, 210] on button "Company" at bounding box center [380, 207] width 80 height 28
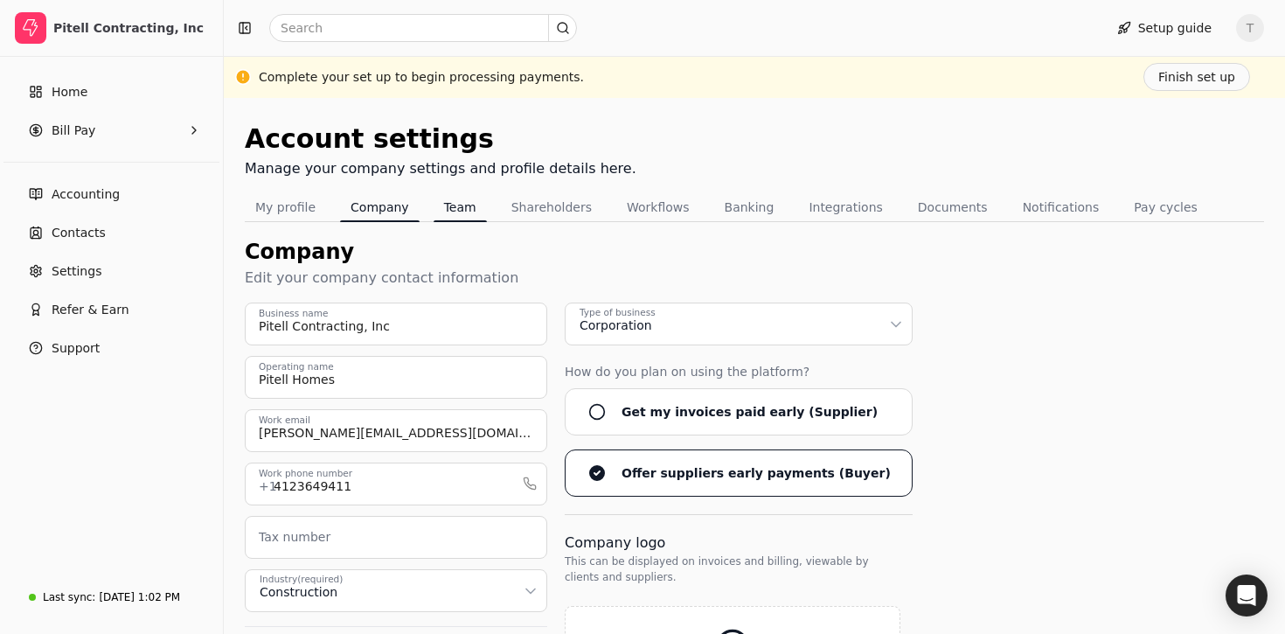
click at [454, 202] on button "Team" at bounding box center [460, 207] width 53 height 28
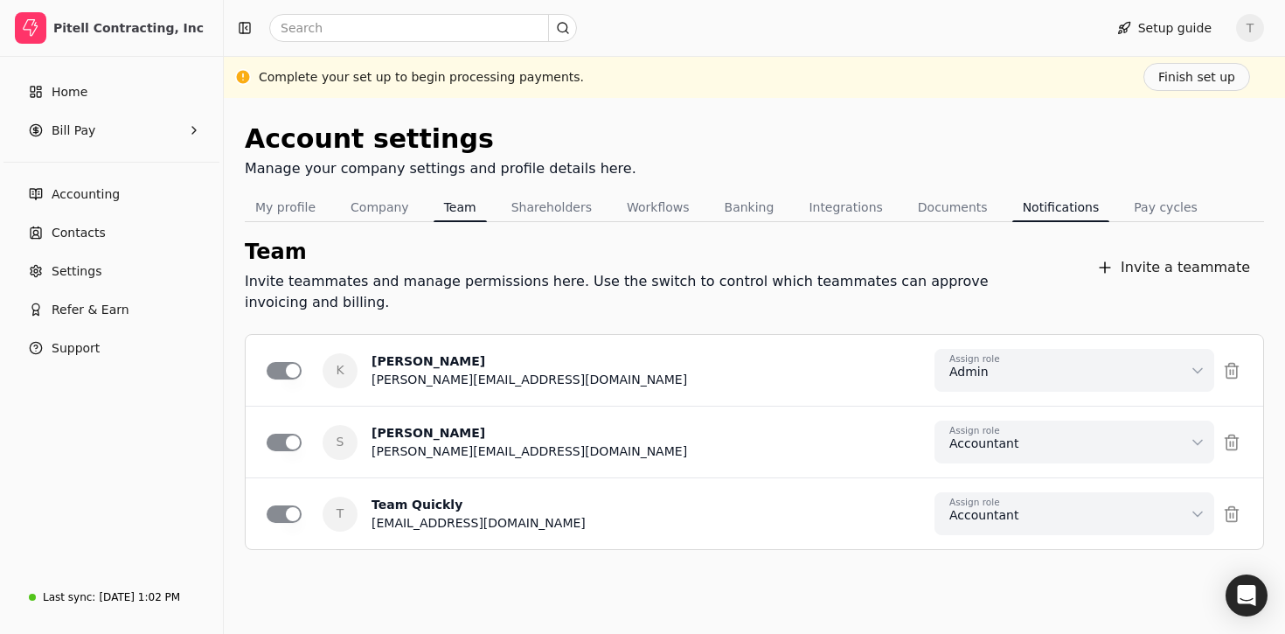
click at [1058, 212] on button "Notifications" at bounding box center [1062, 207] width 98 height 28
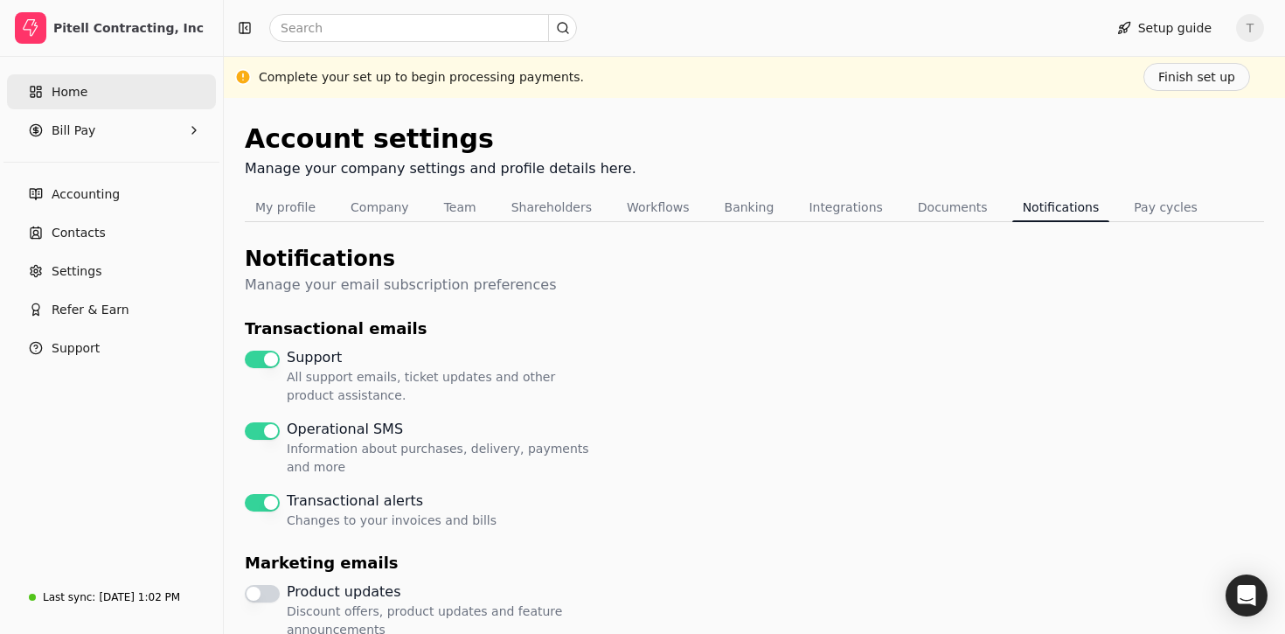
click at [88, 85] on link "Home" at bounding box center [111, 91] width 209 height 35
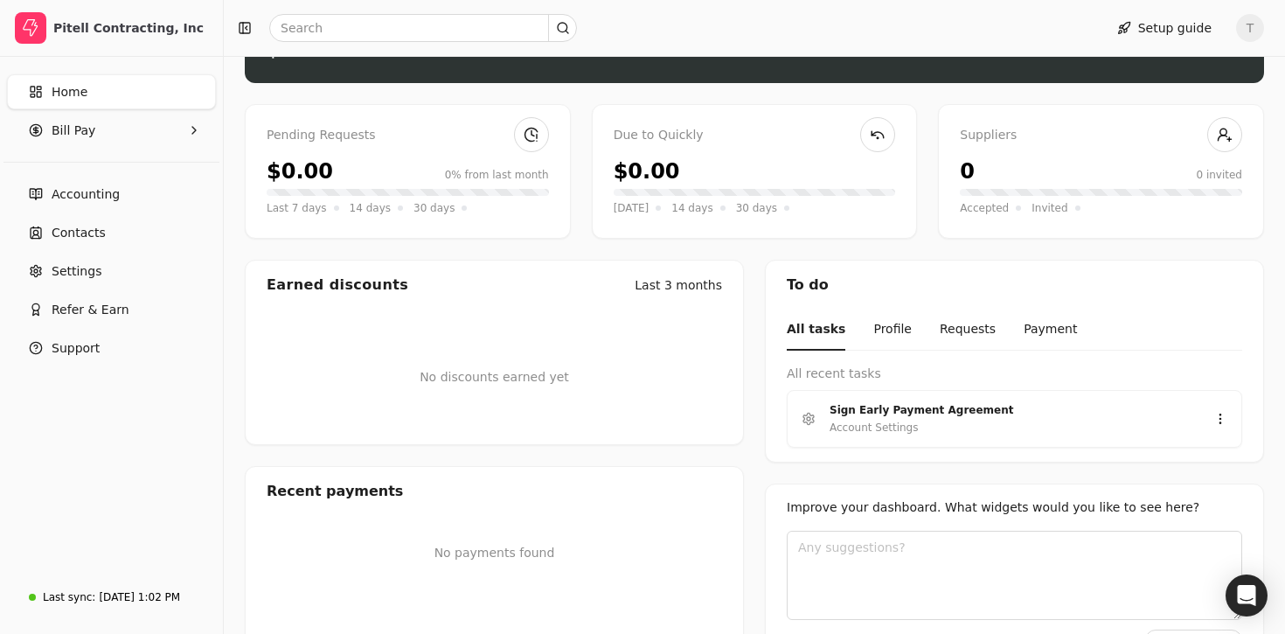
scroll to position [178, 0]
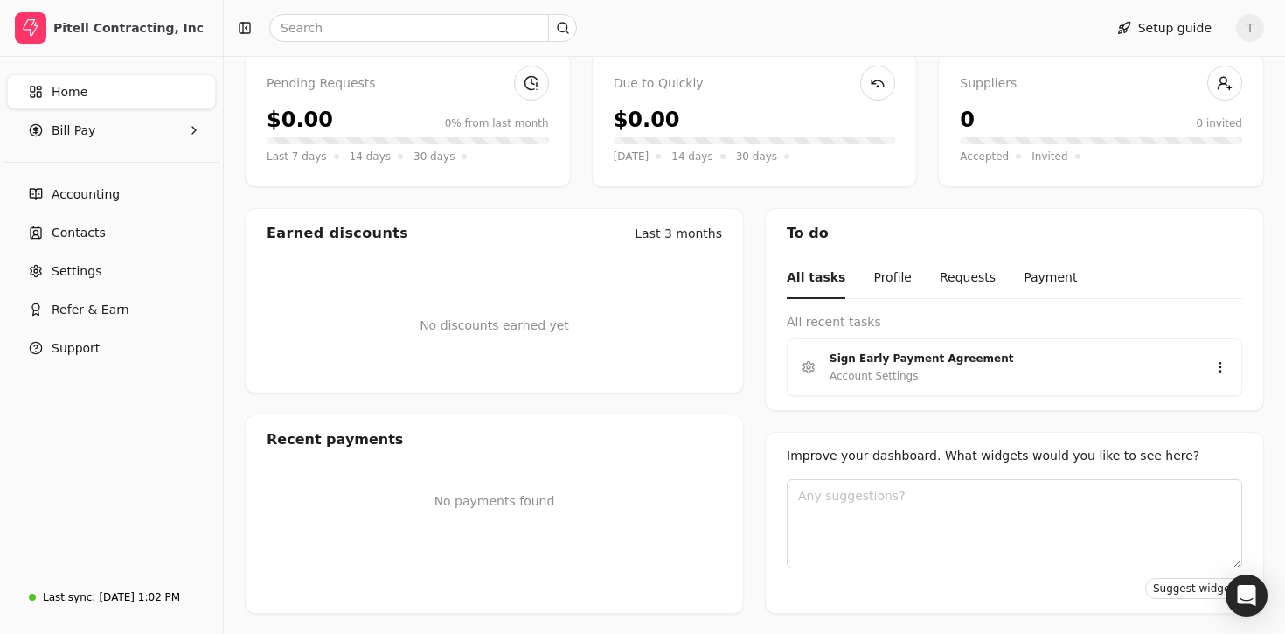
click at [1245, 30] on span "T" at bounding box center [1250, 28] width 28 height 28
click at [1154, 127] on link "Sign Out" at bounding box center [1166, 131] width 189 height 29
